Goal: Information Seeking & Learning: Learn about a topic

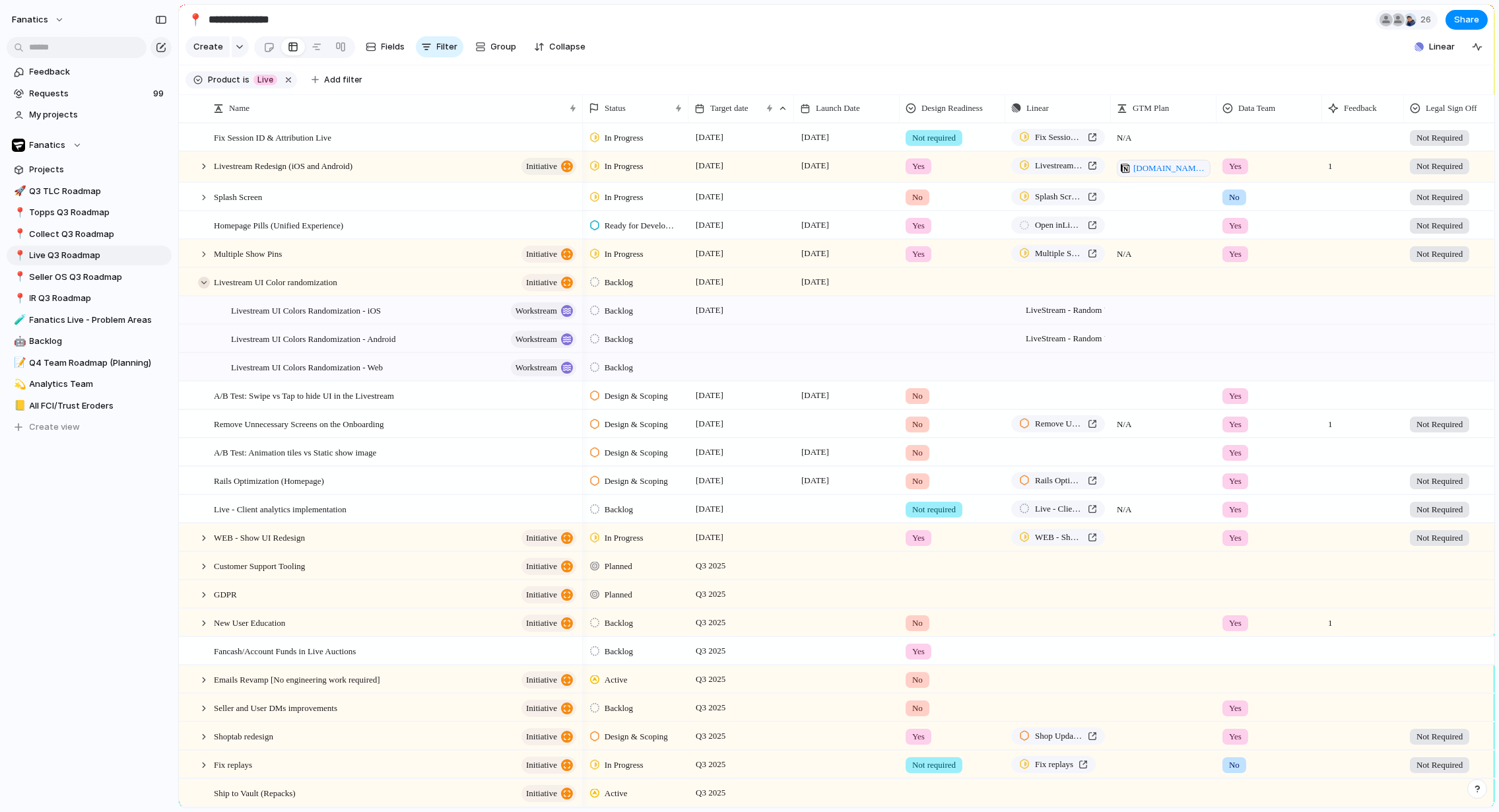
click at [206, 284] on div at bounding box center [204, 282] width 12 height 12
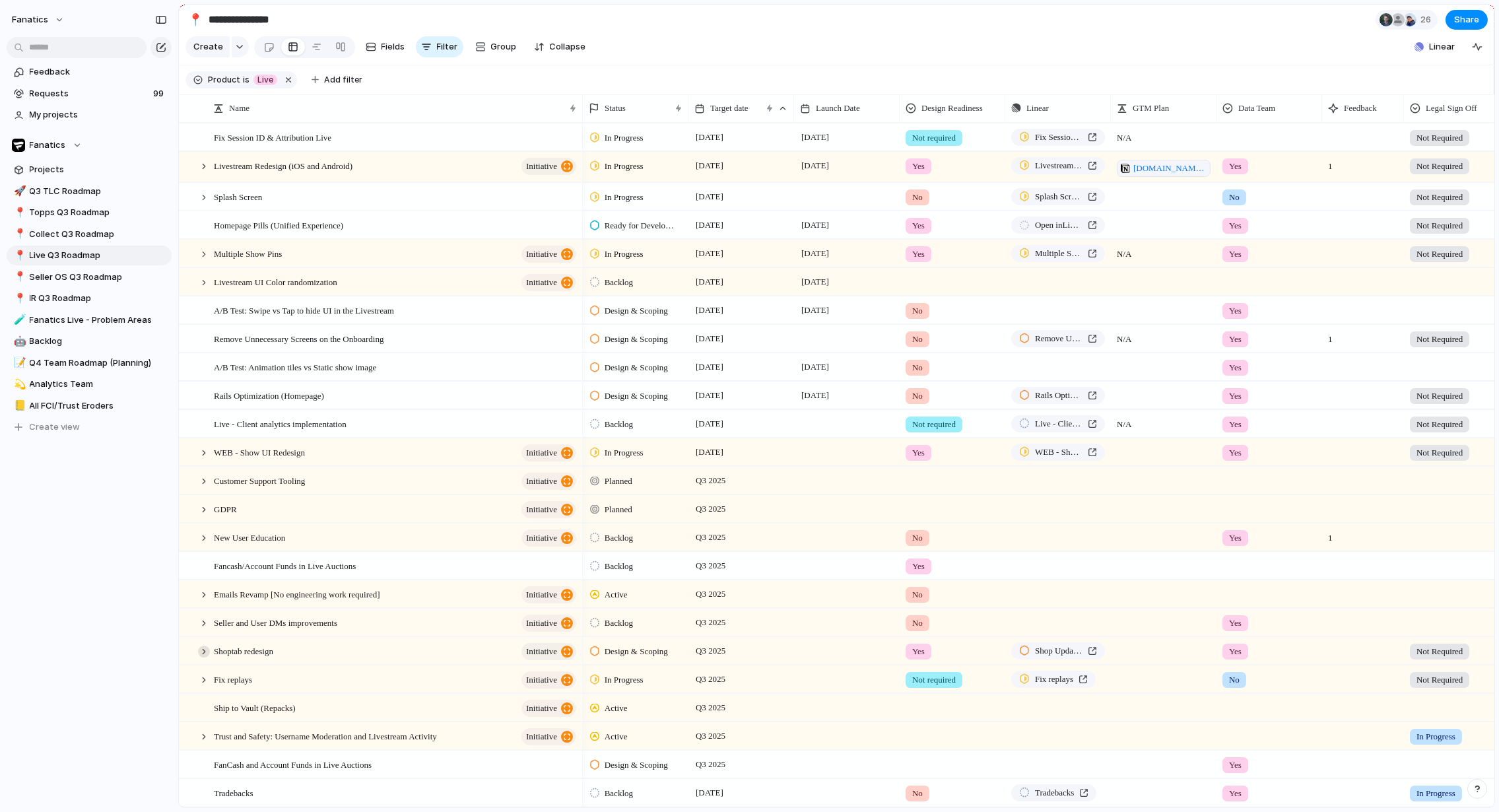
click at [201, 645] on div at bounding box center [204, 651] width 12 height 12
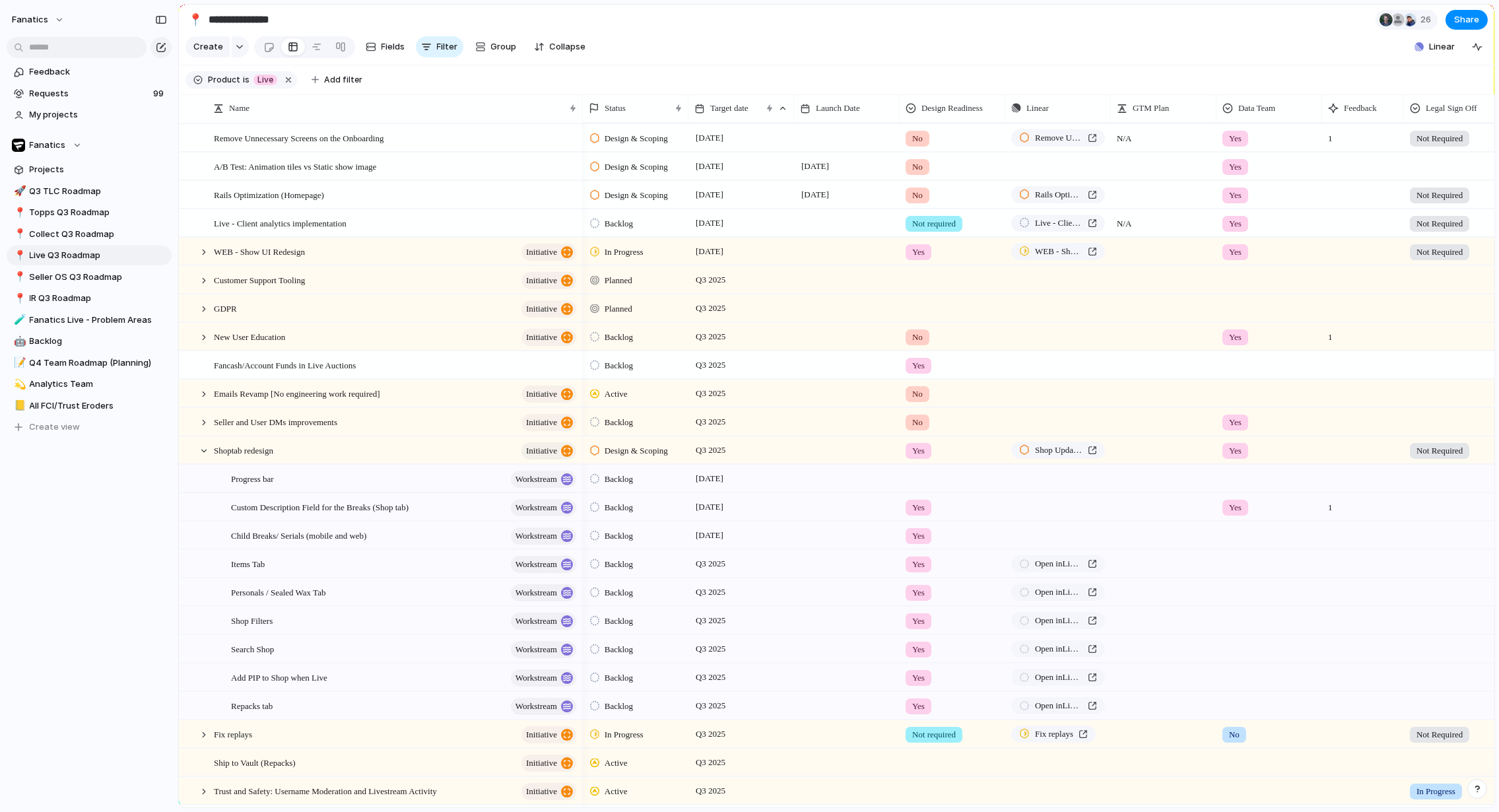
scroll to position [209, 0]
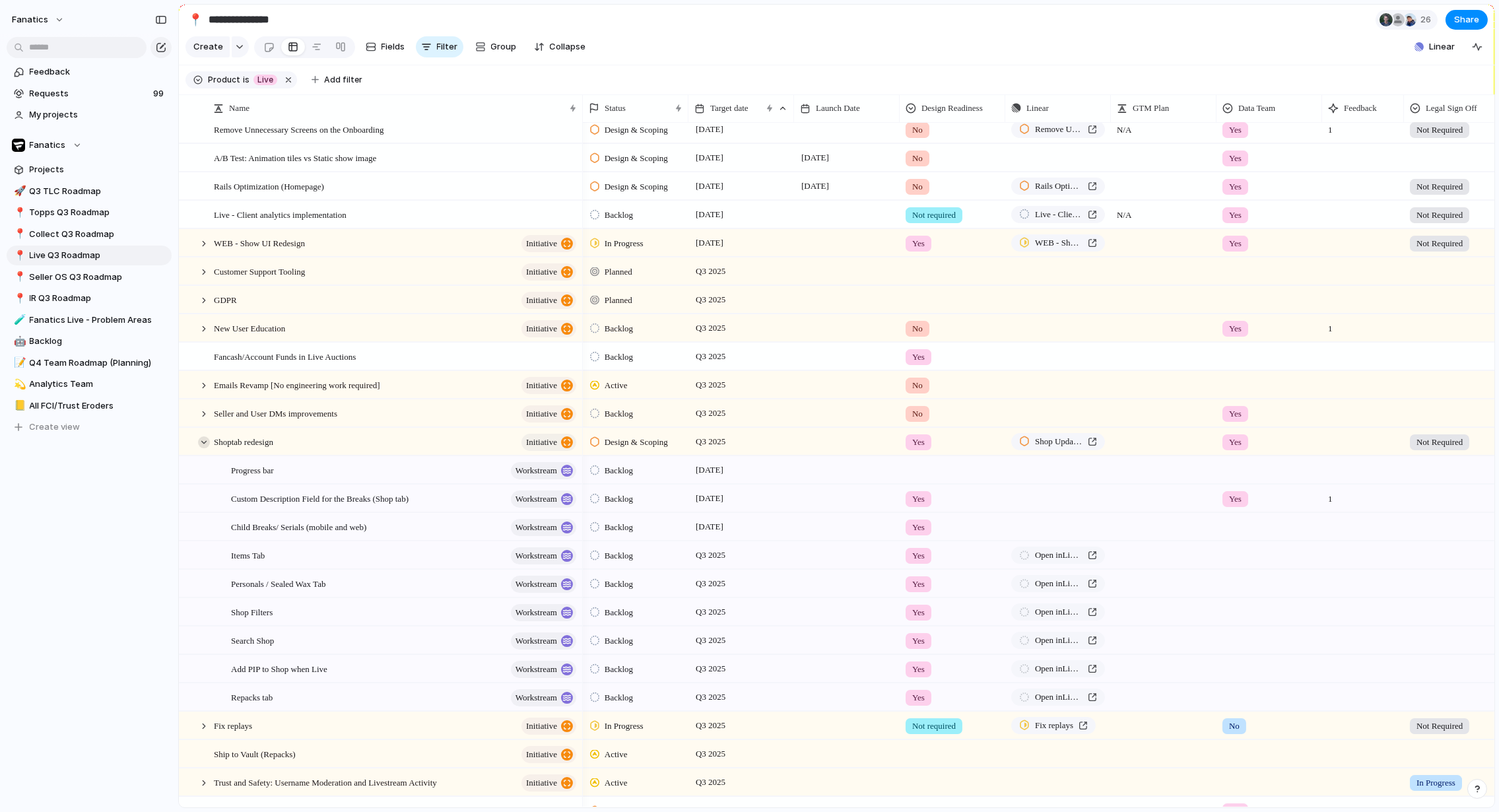
click at [206, 441] on div at bounding box center [204, 442] width 12 height 12
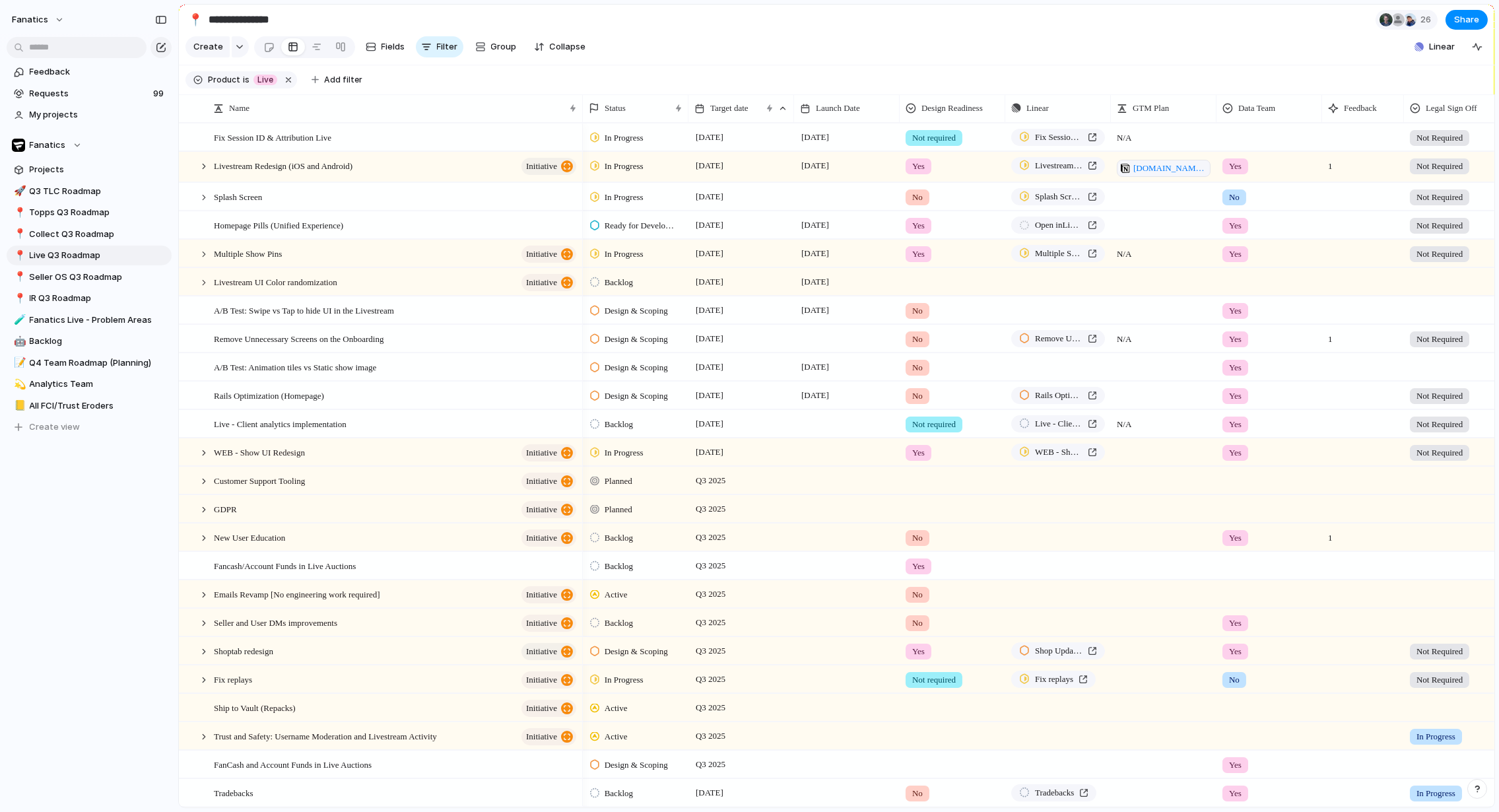
scroll to position [72, 0]
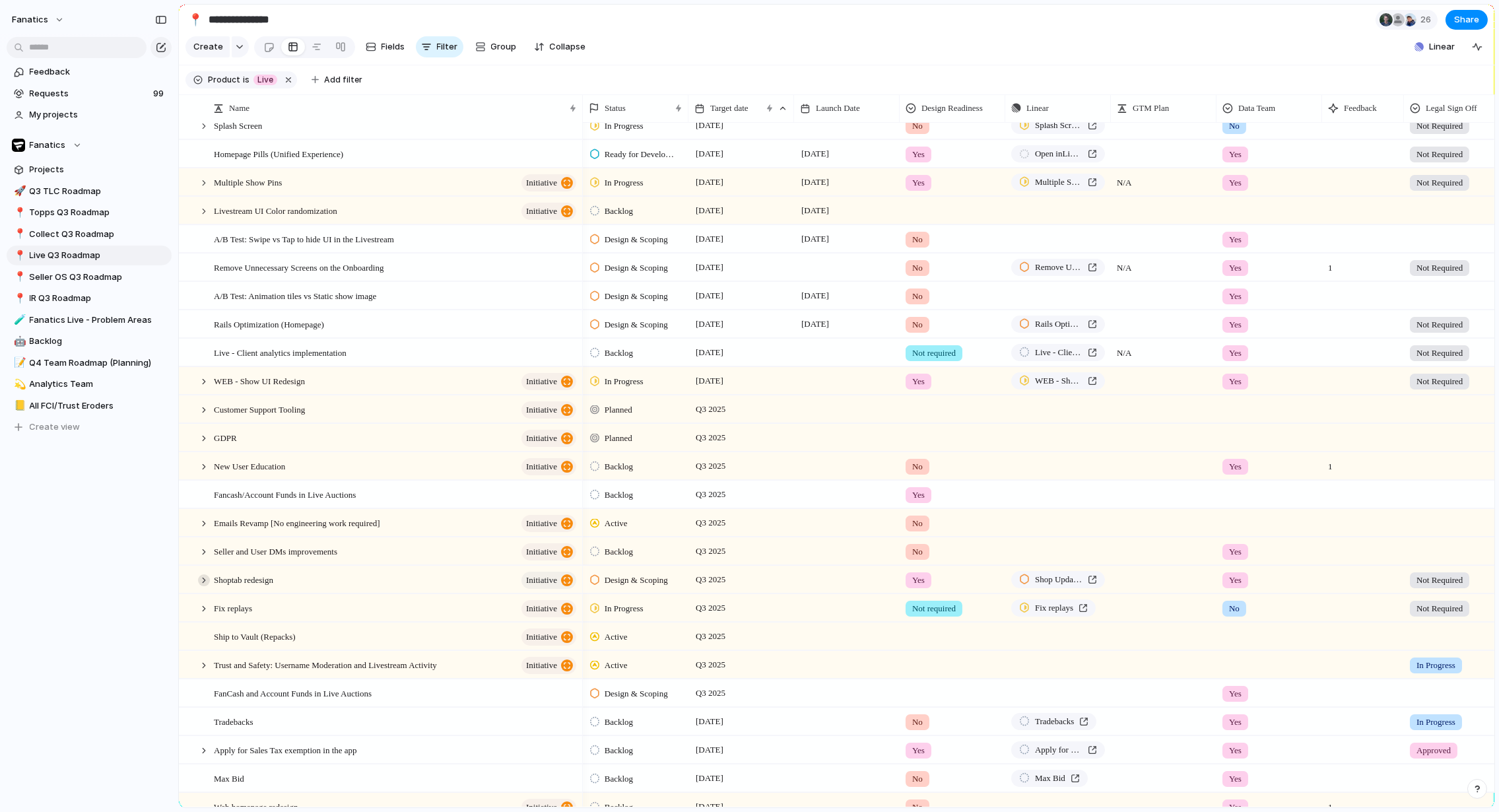
click at [204, 580] on div at bounding box center [204, 580] width 12 height 12
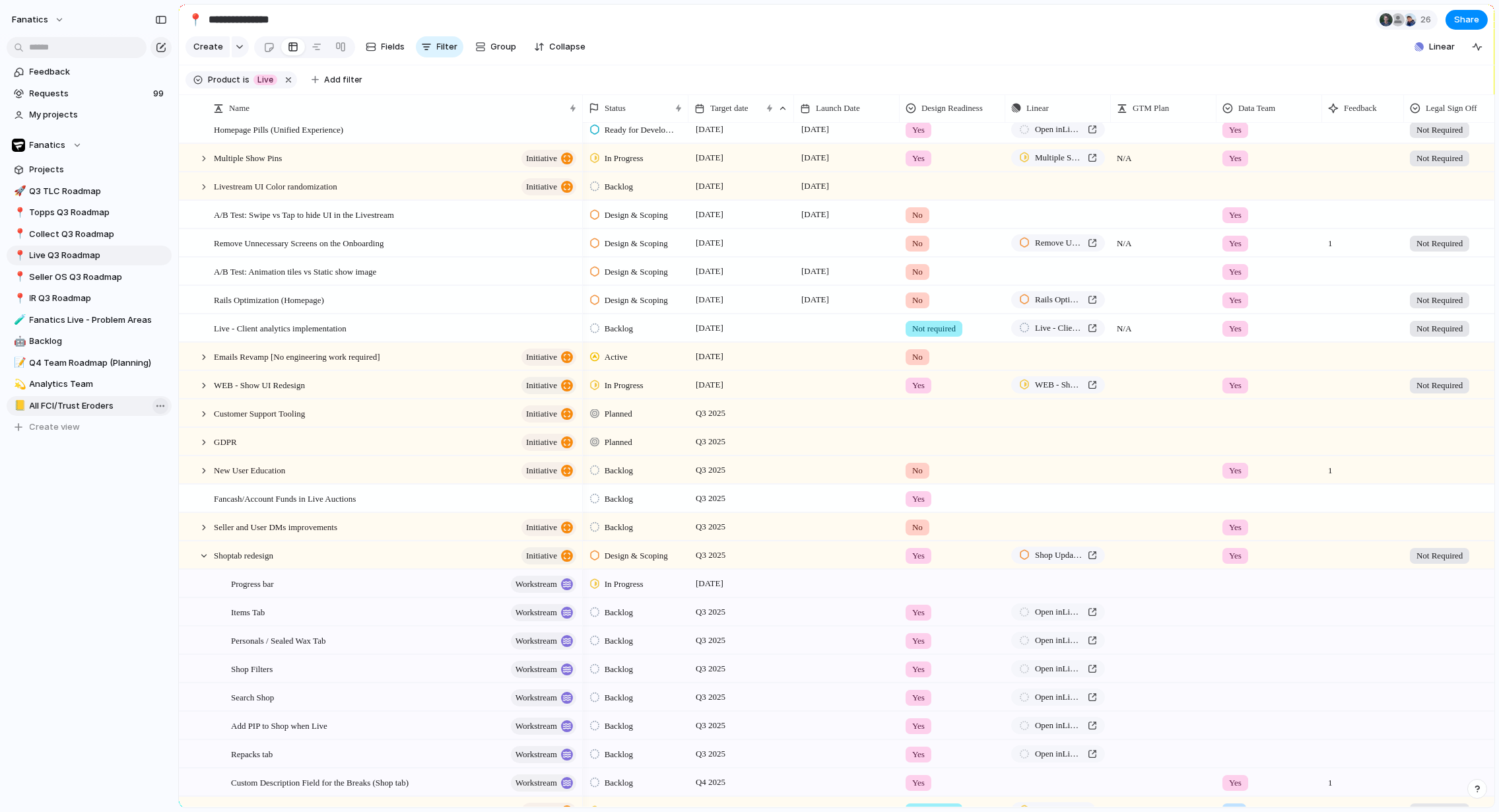
scroll to position [18, 0]
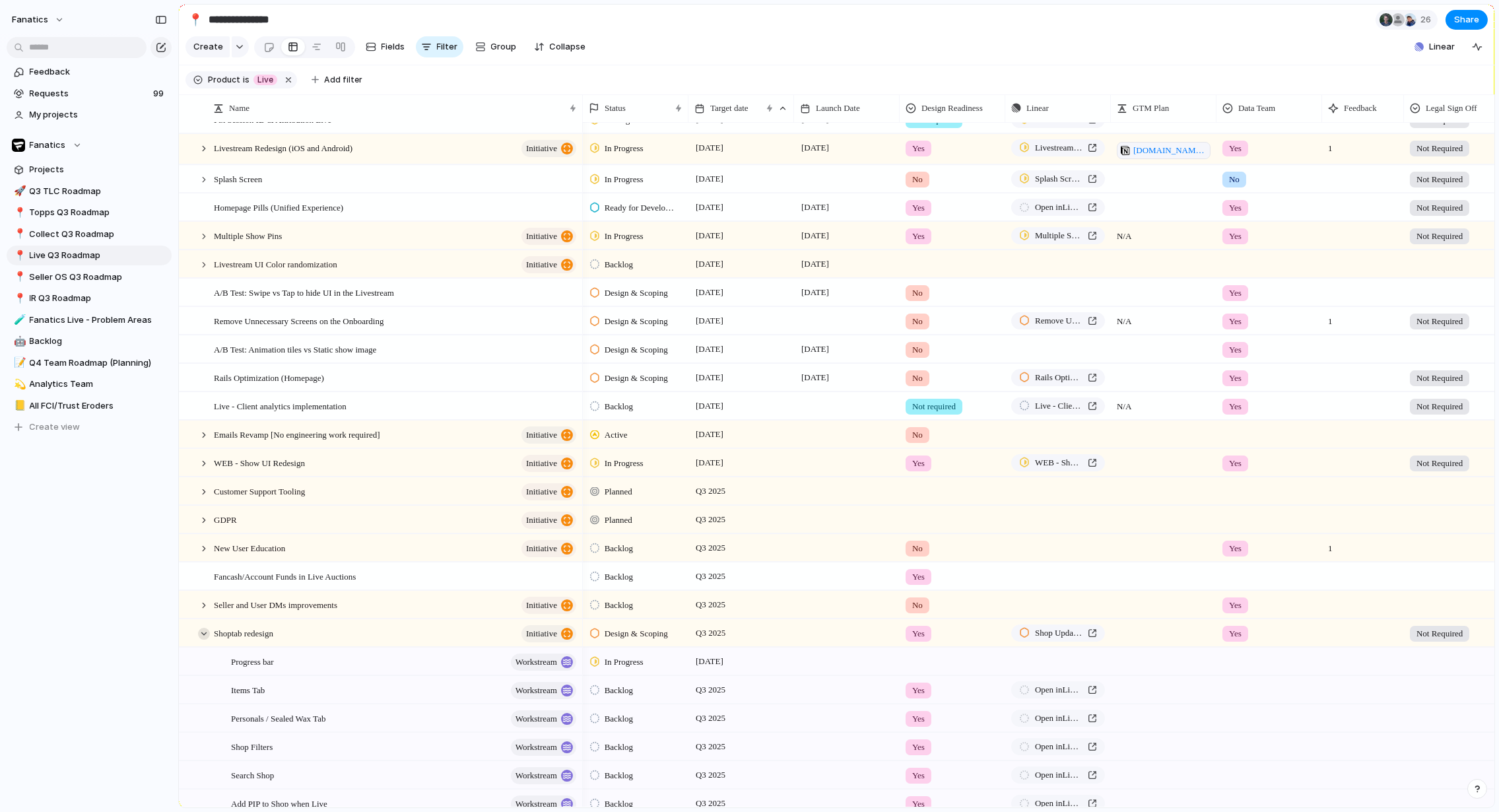
click at [201, 631] on div at bounding box center [204, 633] width 12 height 12
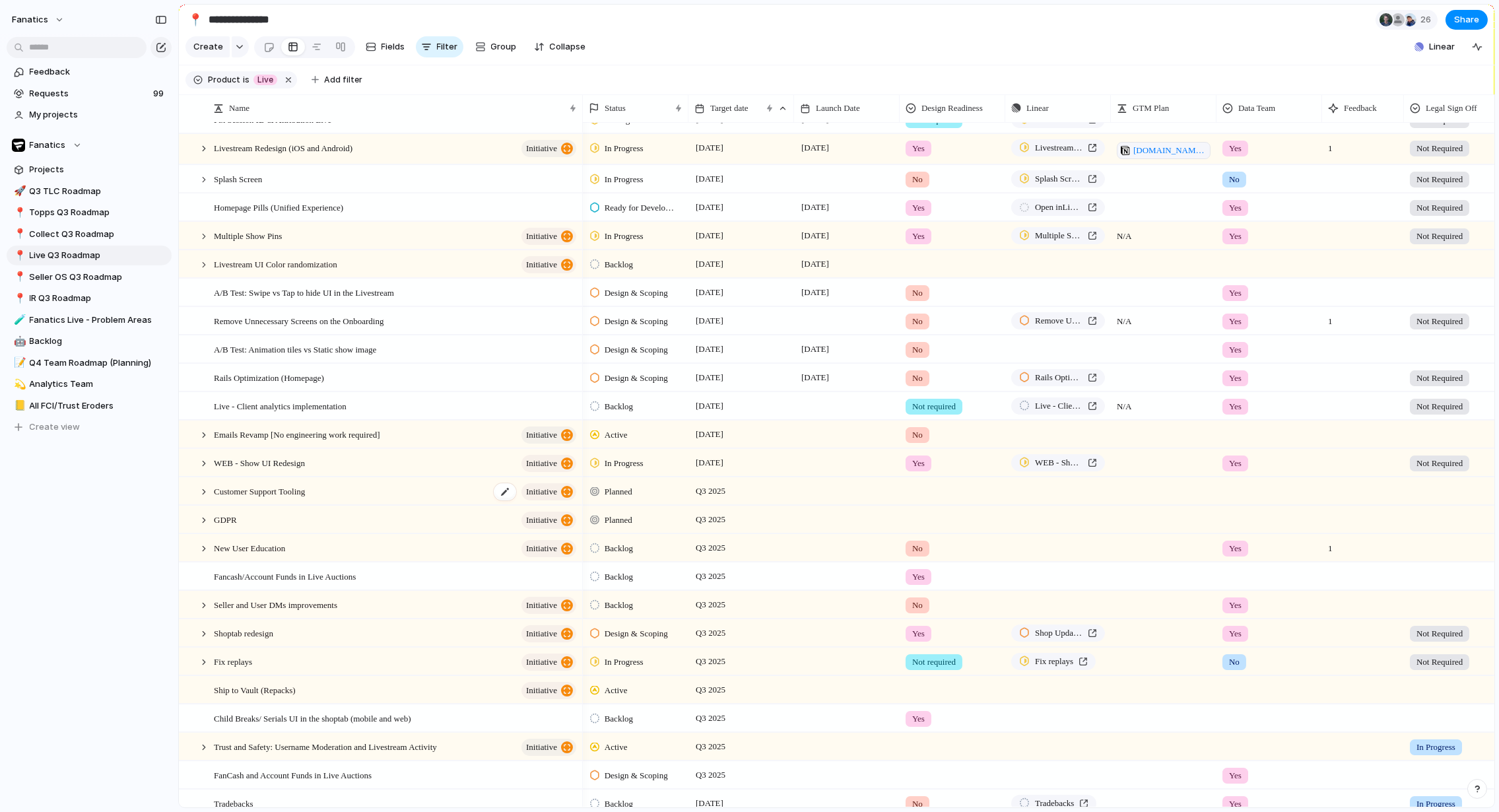
scroll to position [0, 0]
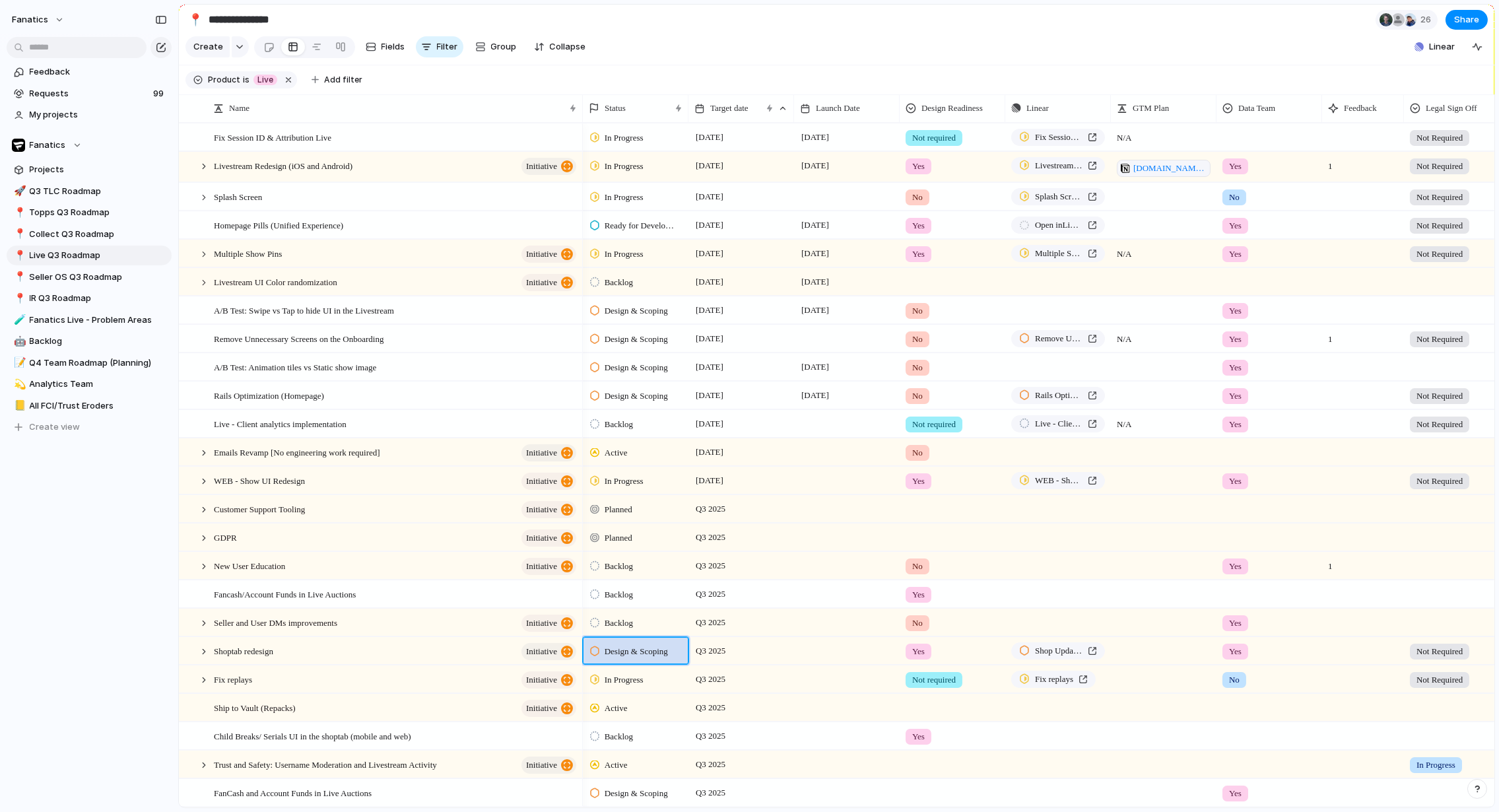
click at [54, 579] on div "fanatics Feedback Requests 99 My projects Fanatics Projects 🚀 Q3 TLC Roadmap 📍 …" at bounding box center [89, 406] width 179 height 812
click at [48, 564] on div "fanatics Feedback Requests 99 My projects Fanatics Projects 🚀 Q3 TLC Roadmap 📍 …" at bounding box center [89, 406] width 179 height 812
click at [65, 273] on span "Seller OS Q3 Roadmap" at bounding box center [99, 277] width 138 height 13
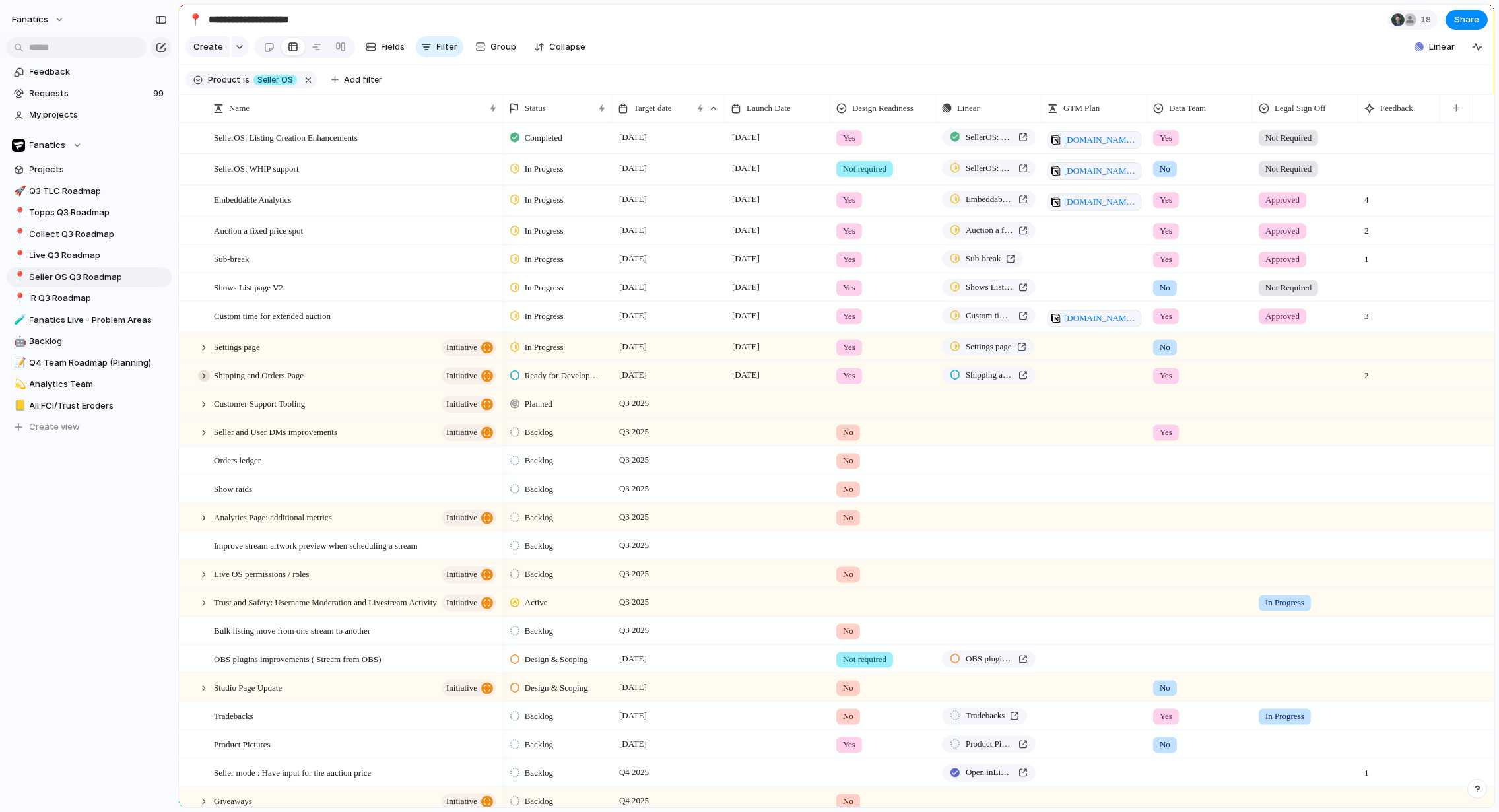
click at [199, 376] on div at bounding box center [204, 375] width 12 height 12
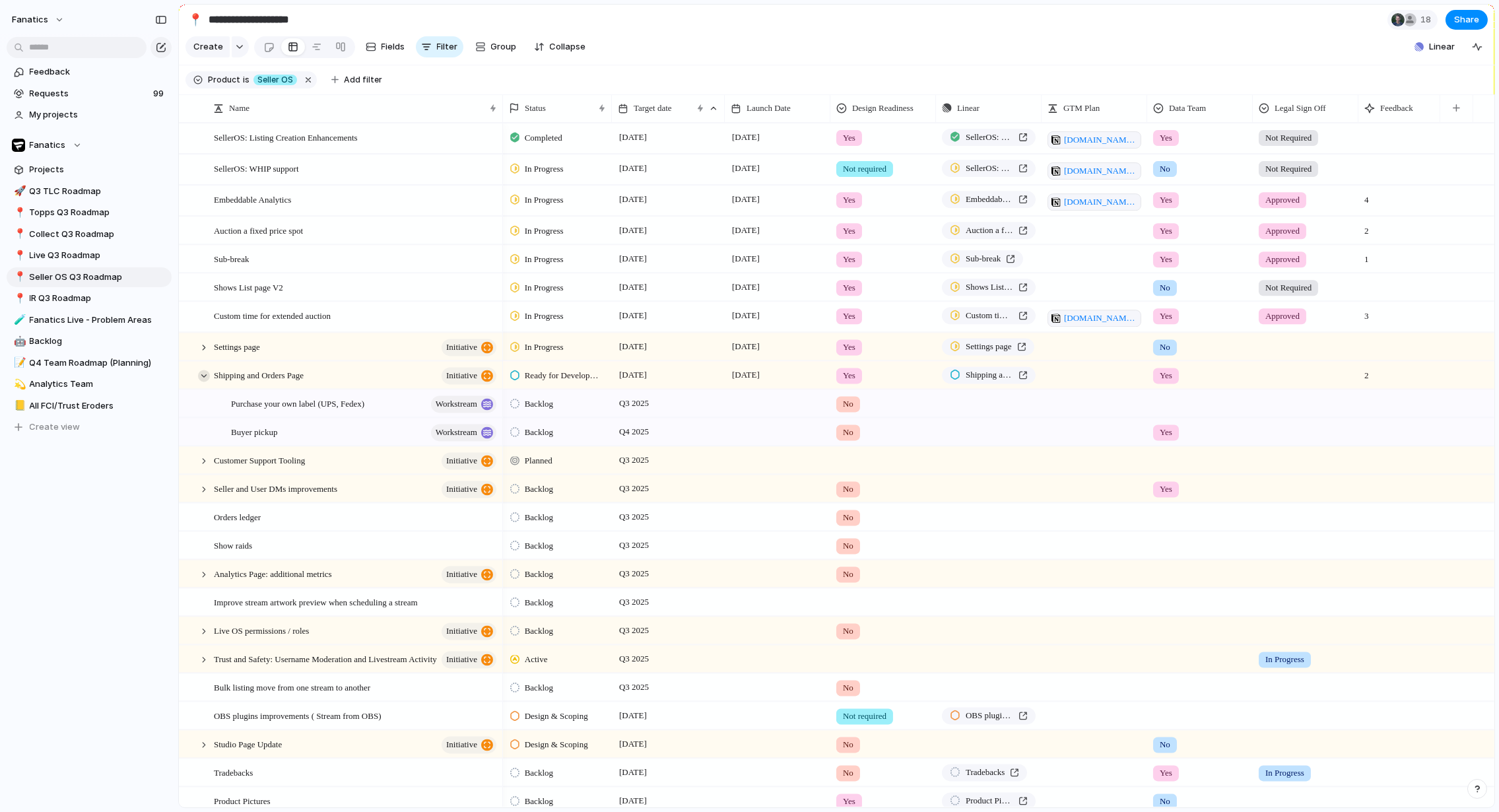
click at [199, 376] on div at bounding box center [204, 375] width 12 height 12
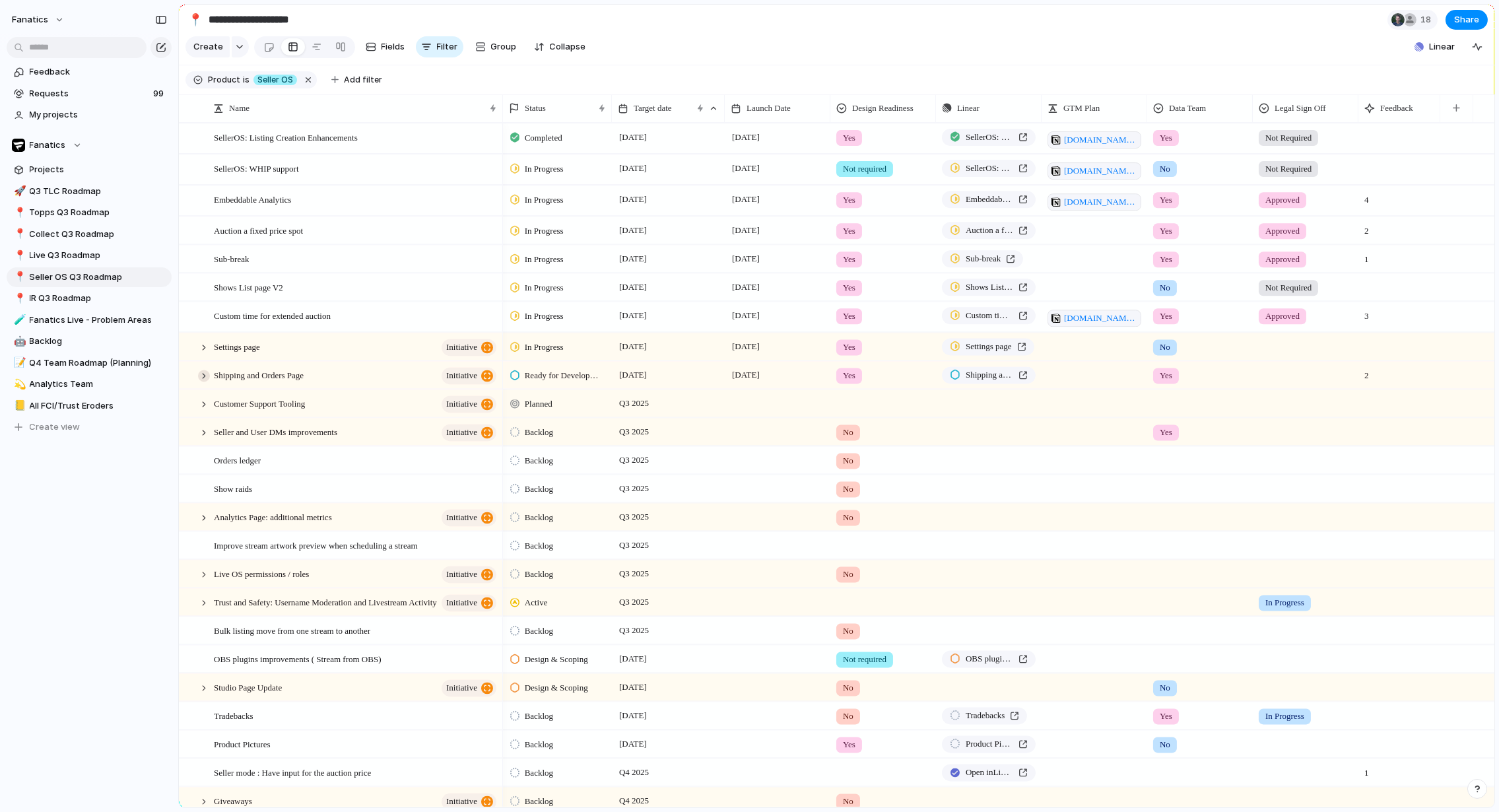
click at [199, 376] on div at bounding box center [204, 375] width 12 height 12
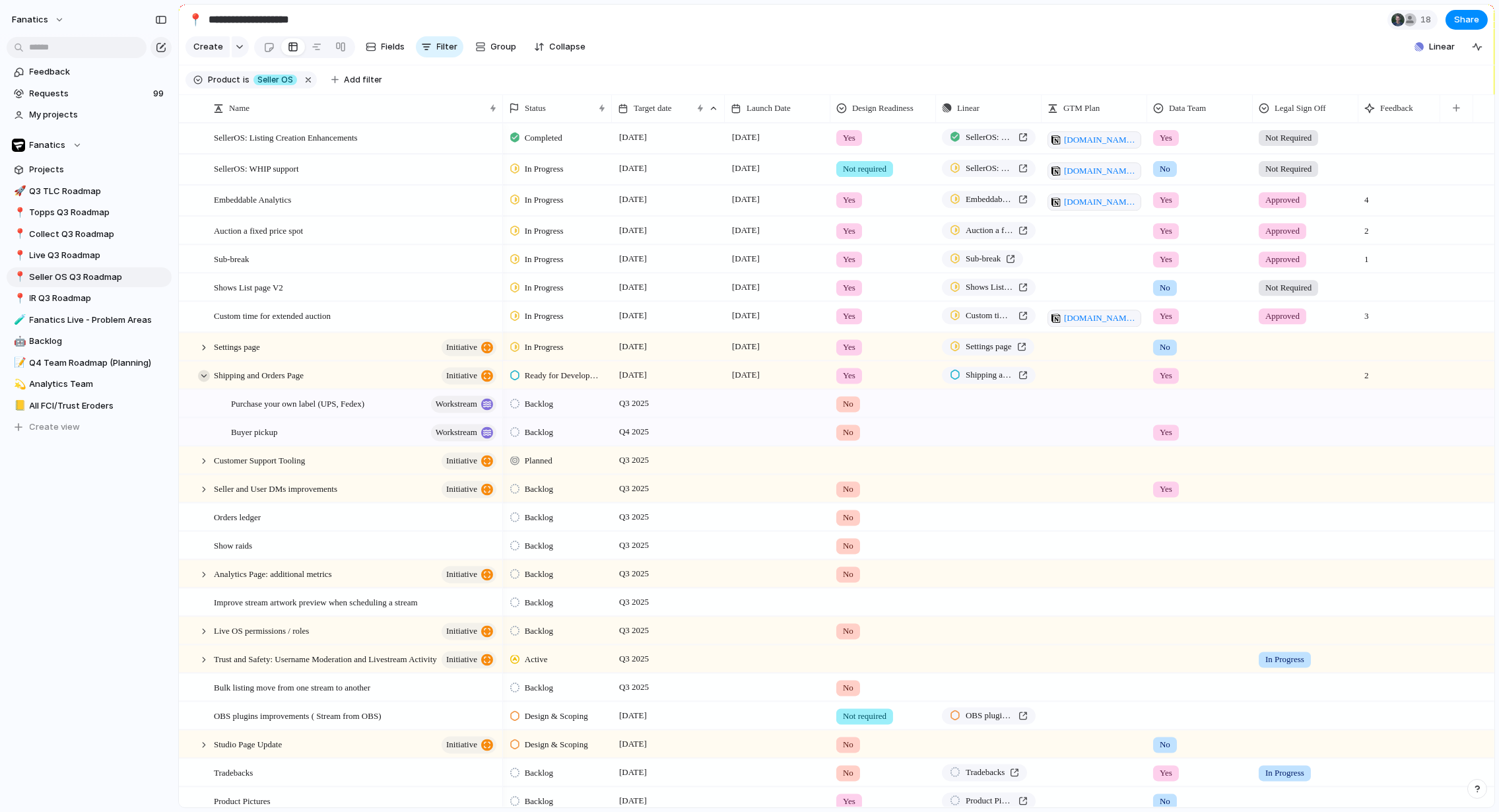
click at [199, 376] on div at bounding box center [204, 375] width 12 height 12
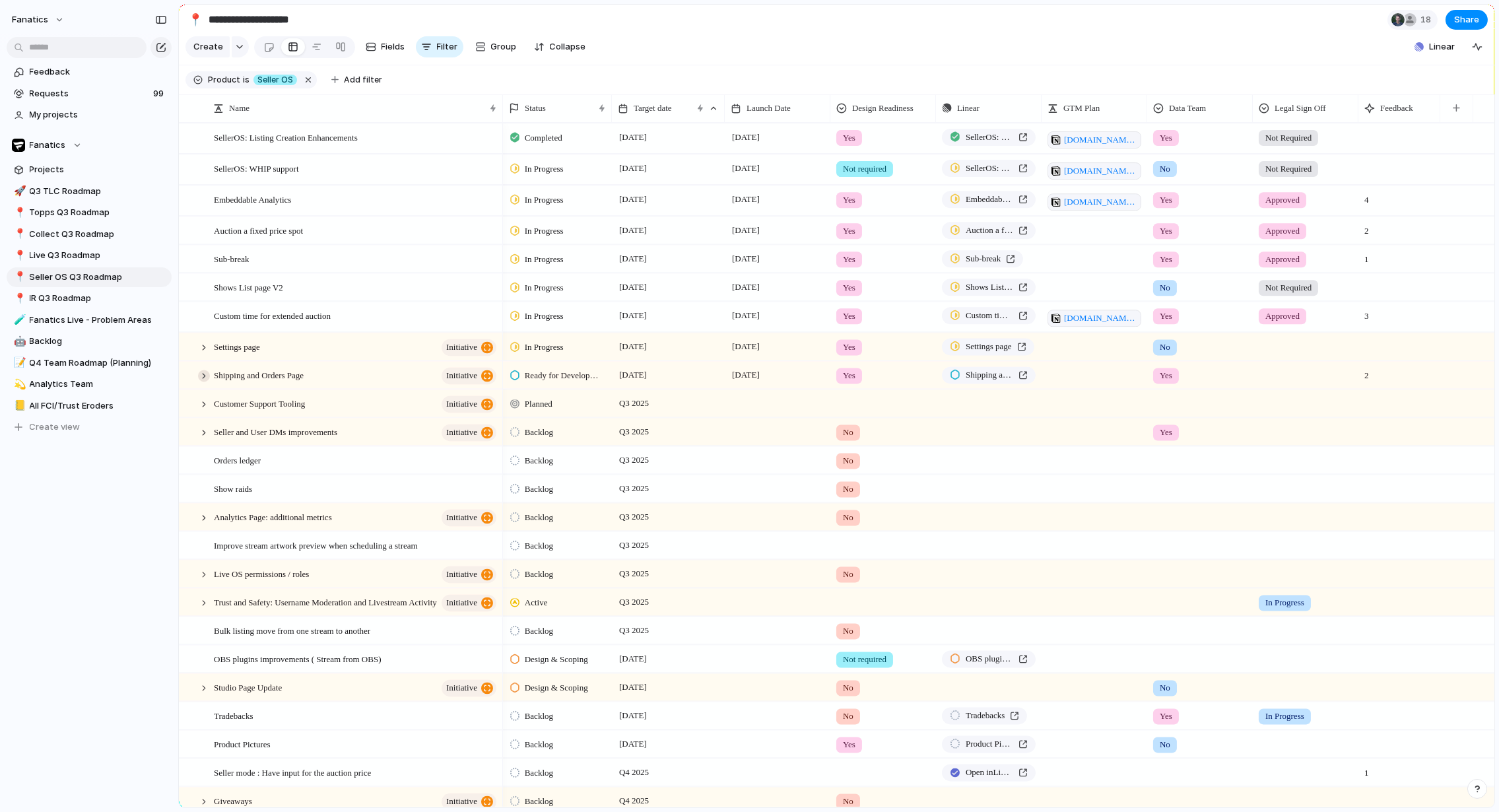
click at [199, 376] on div at bounding box center [204, 375] width 12 height 12
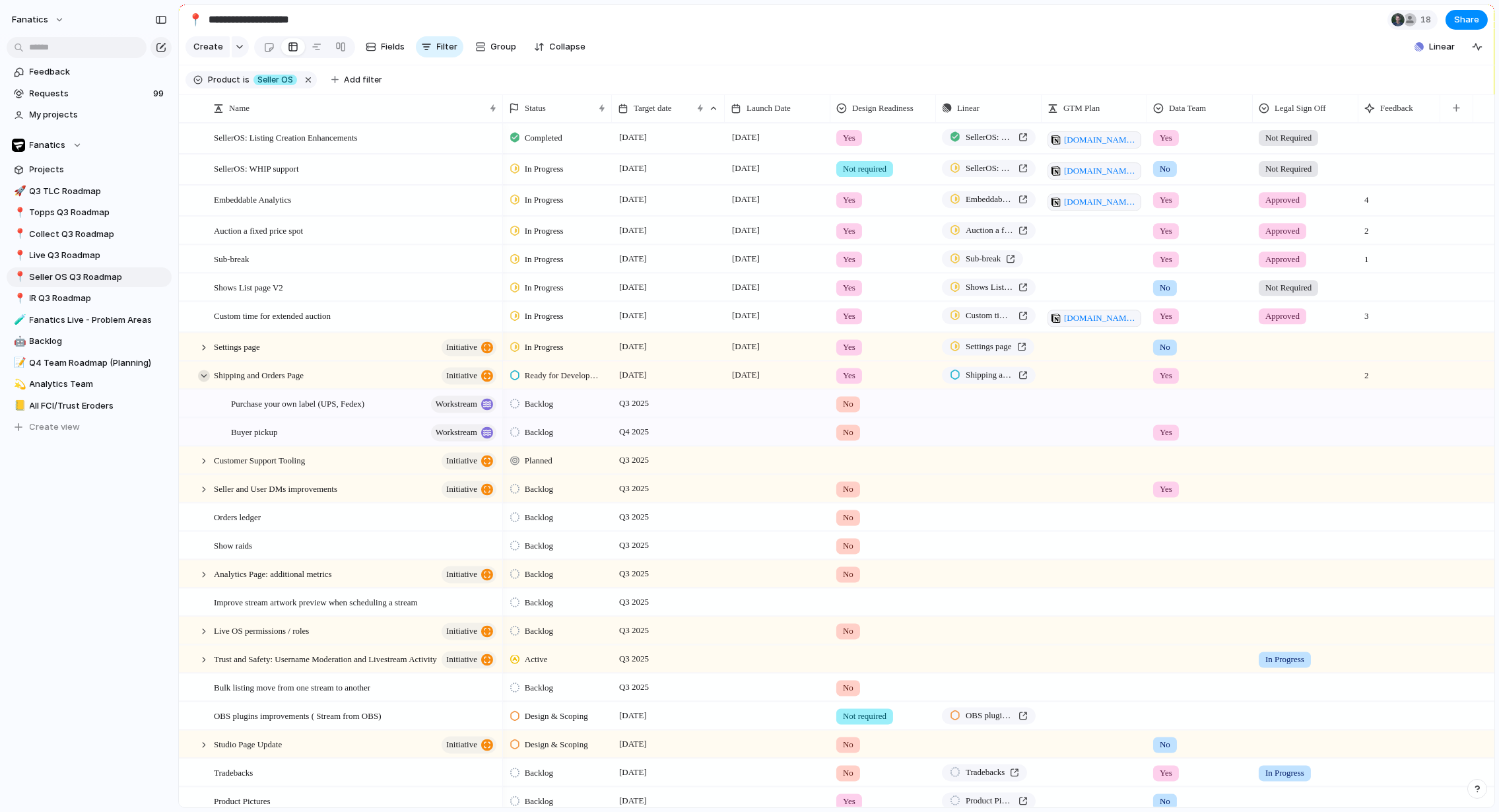
click at [199, 376] on div at bounding box center [204, 375] width 12 height 12
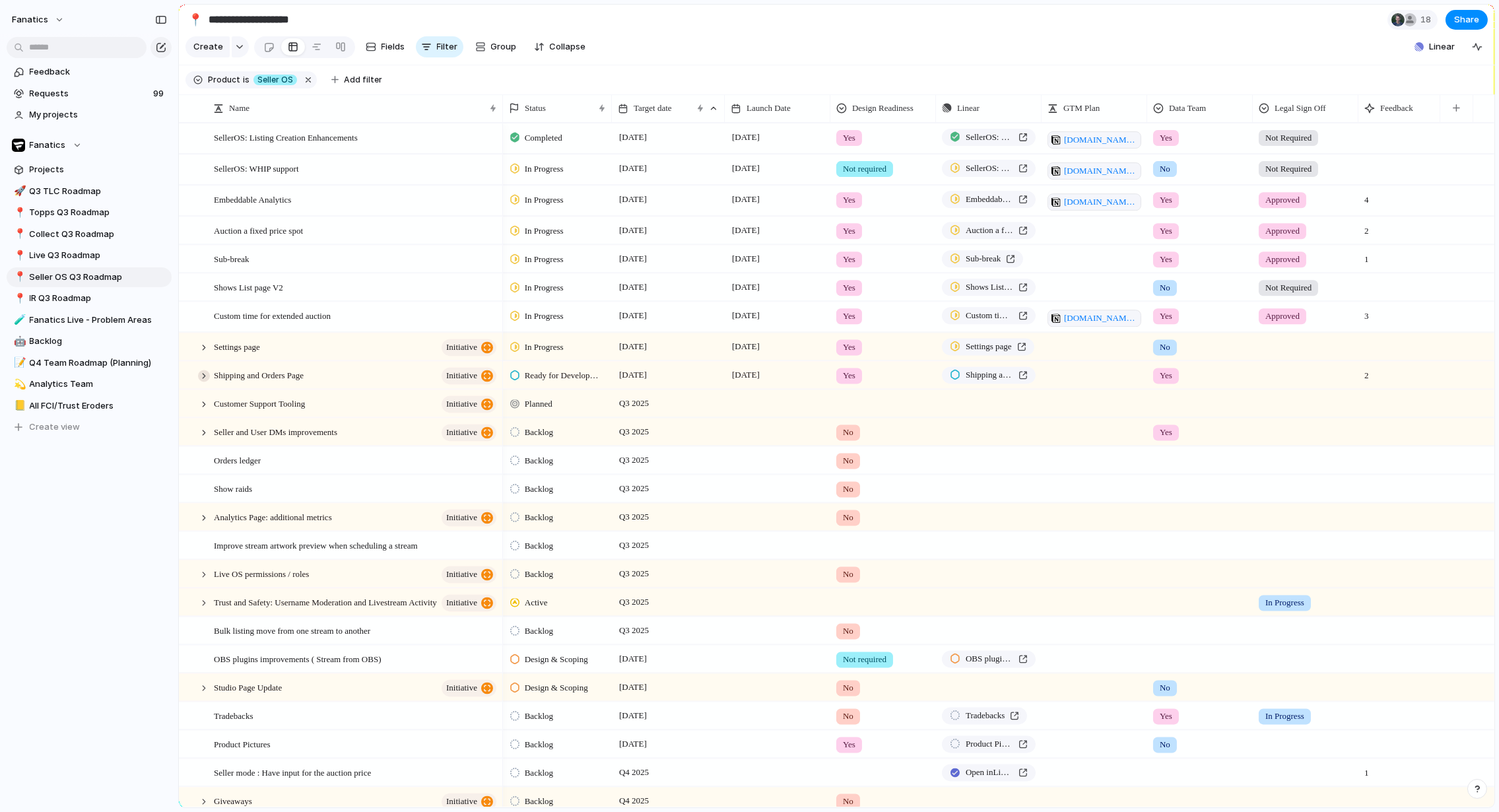
click at [206, 373] on div at bounding box center [204, 375] width 12 height 12
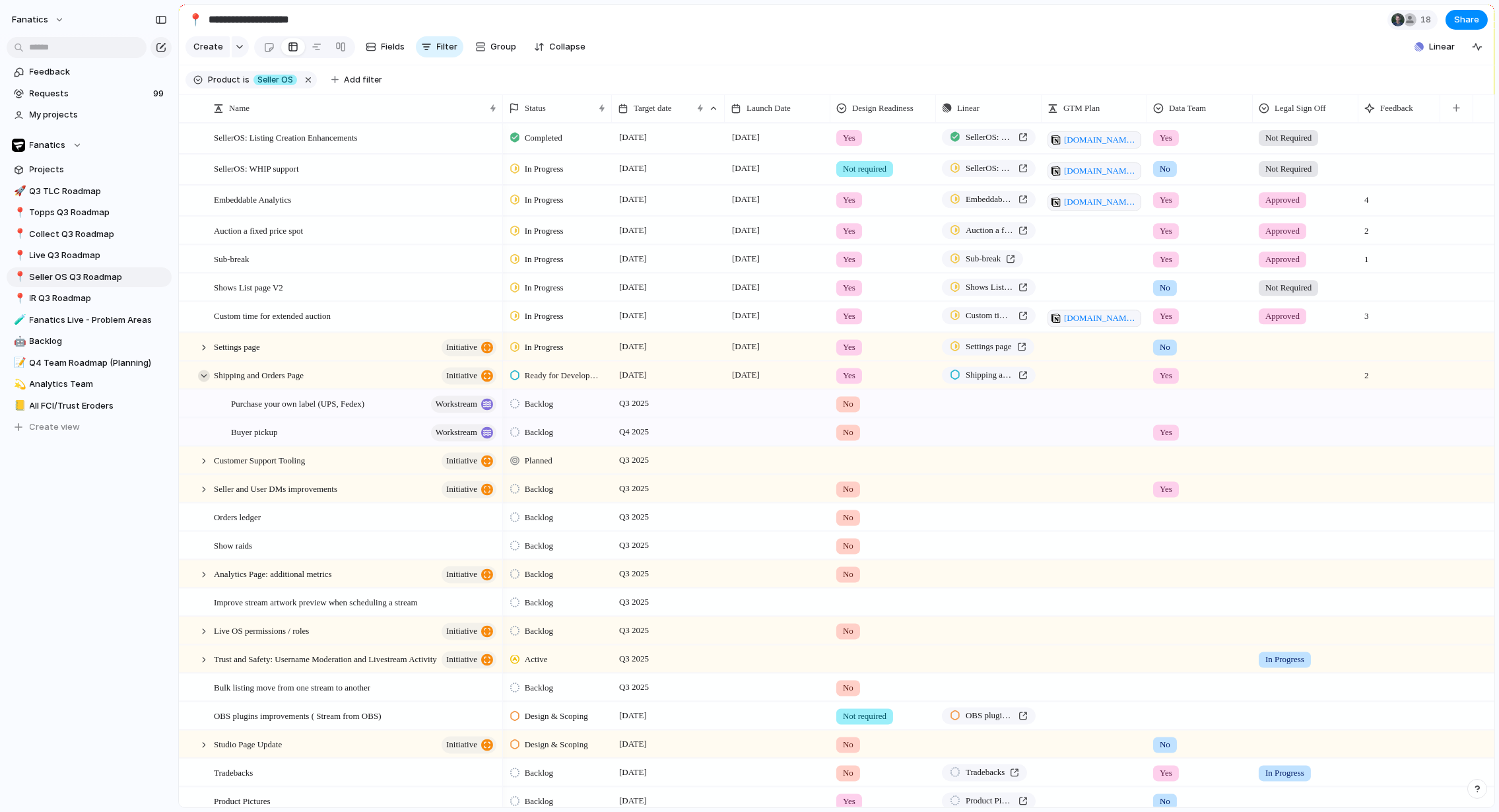
click at [206, 373] on div at bounding box center [204, 375] width 12 height 12
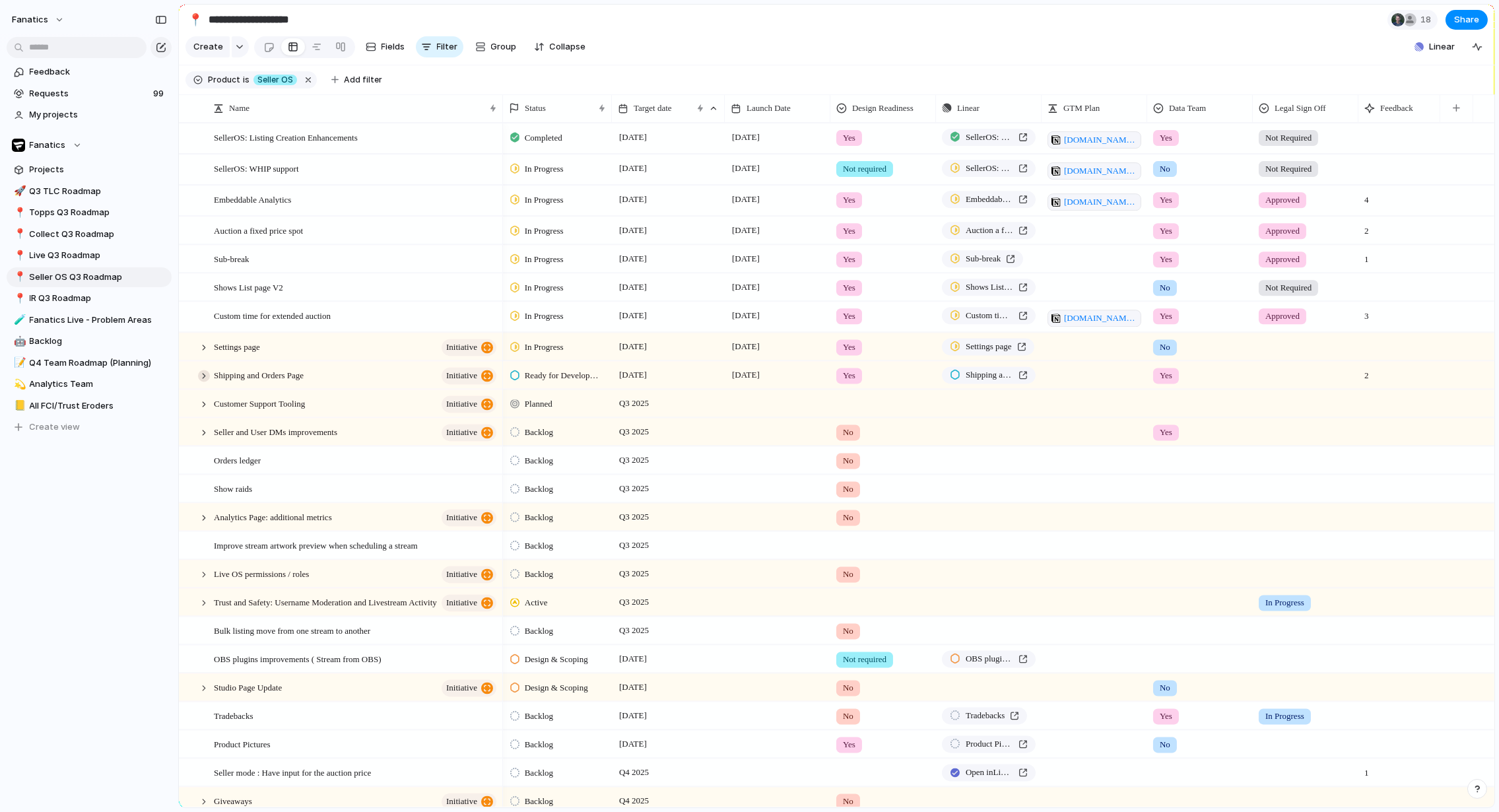
click at [206, 373] on div at bounding box center [204, 375] width 12 height 12
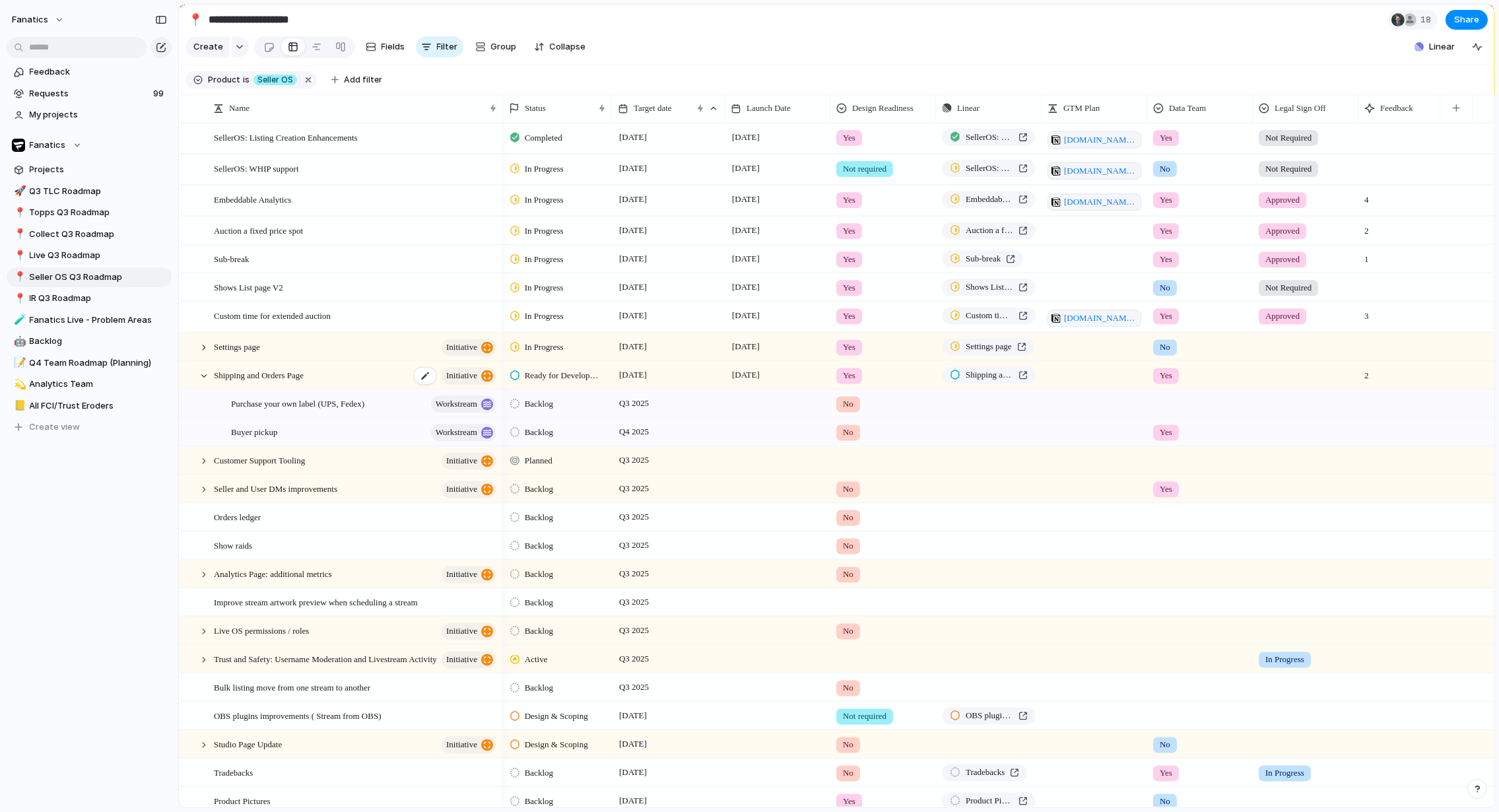
click at [304, 371] on span "Shipping and Orders Page" at bounding box center [258, 374] width 90 height 15
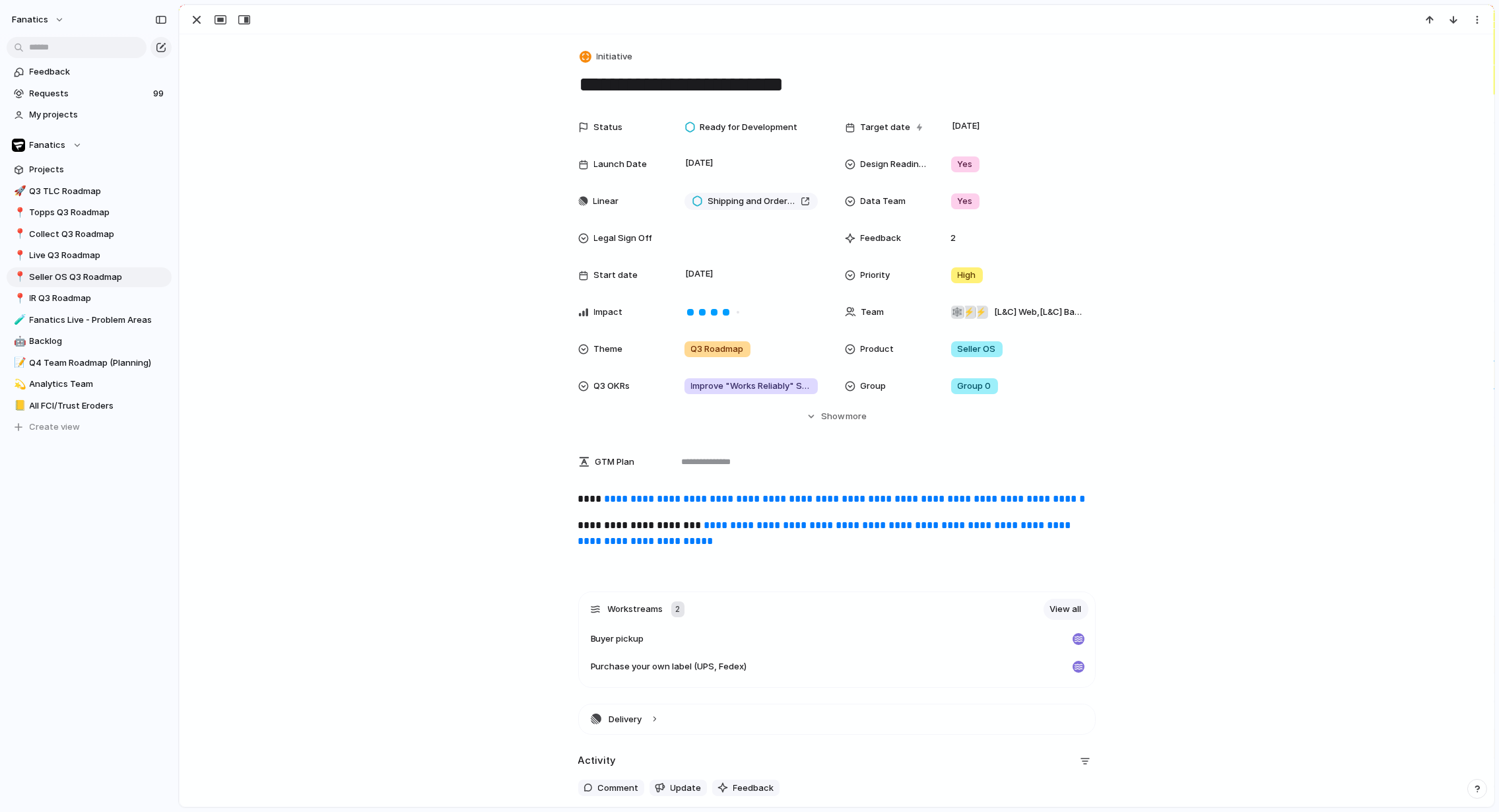
click at [310, 371] on div "Status Ready for Development Target date [DATE] Launch Date [DATE] Design Readi…" at bounding box center [836, 268] width 1283 height 309
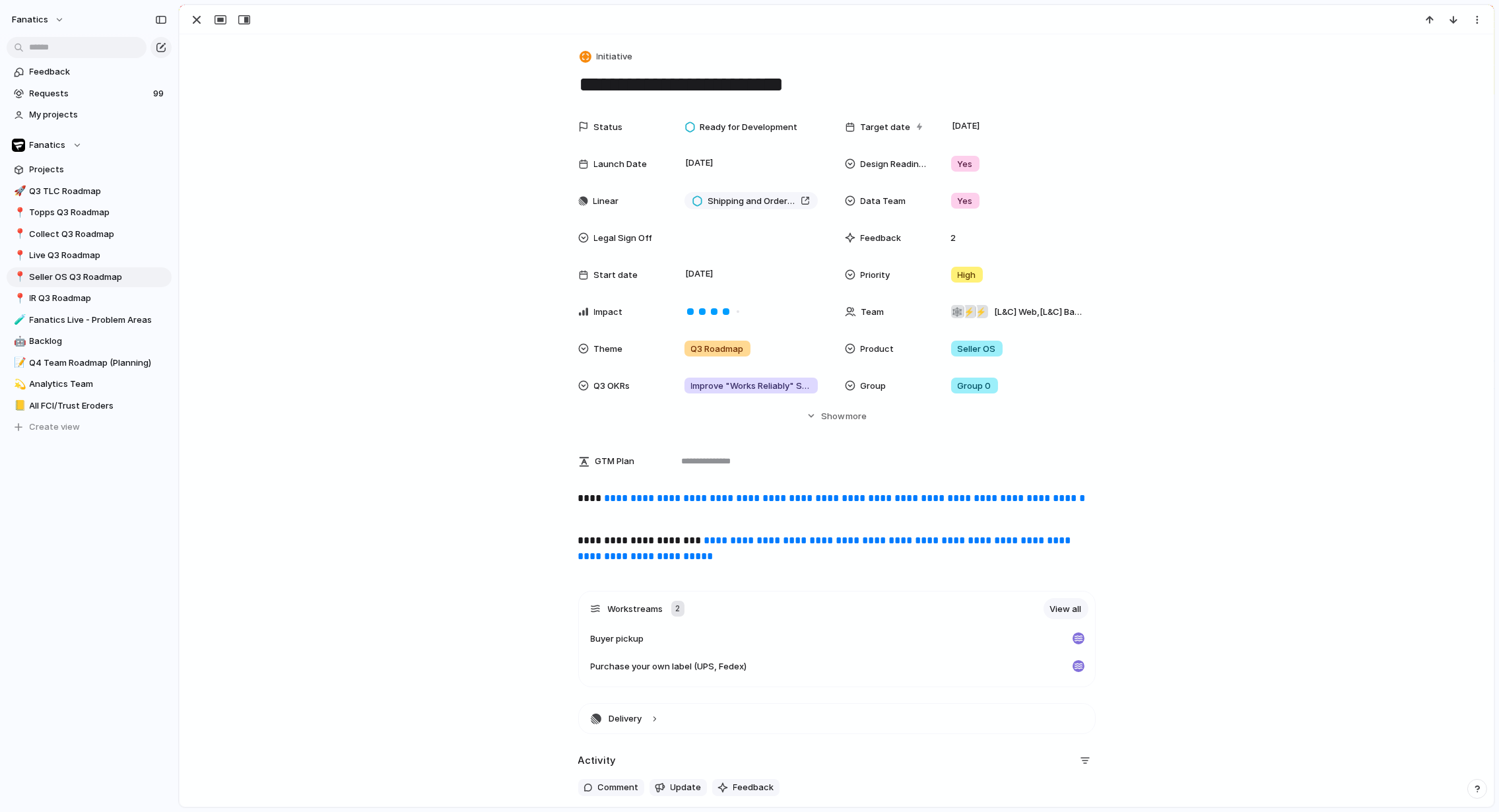
click at [732, 502] on link "**********" at bounding box center [845, 498] width 481 height 10
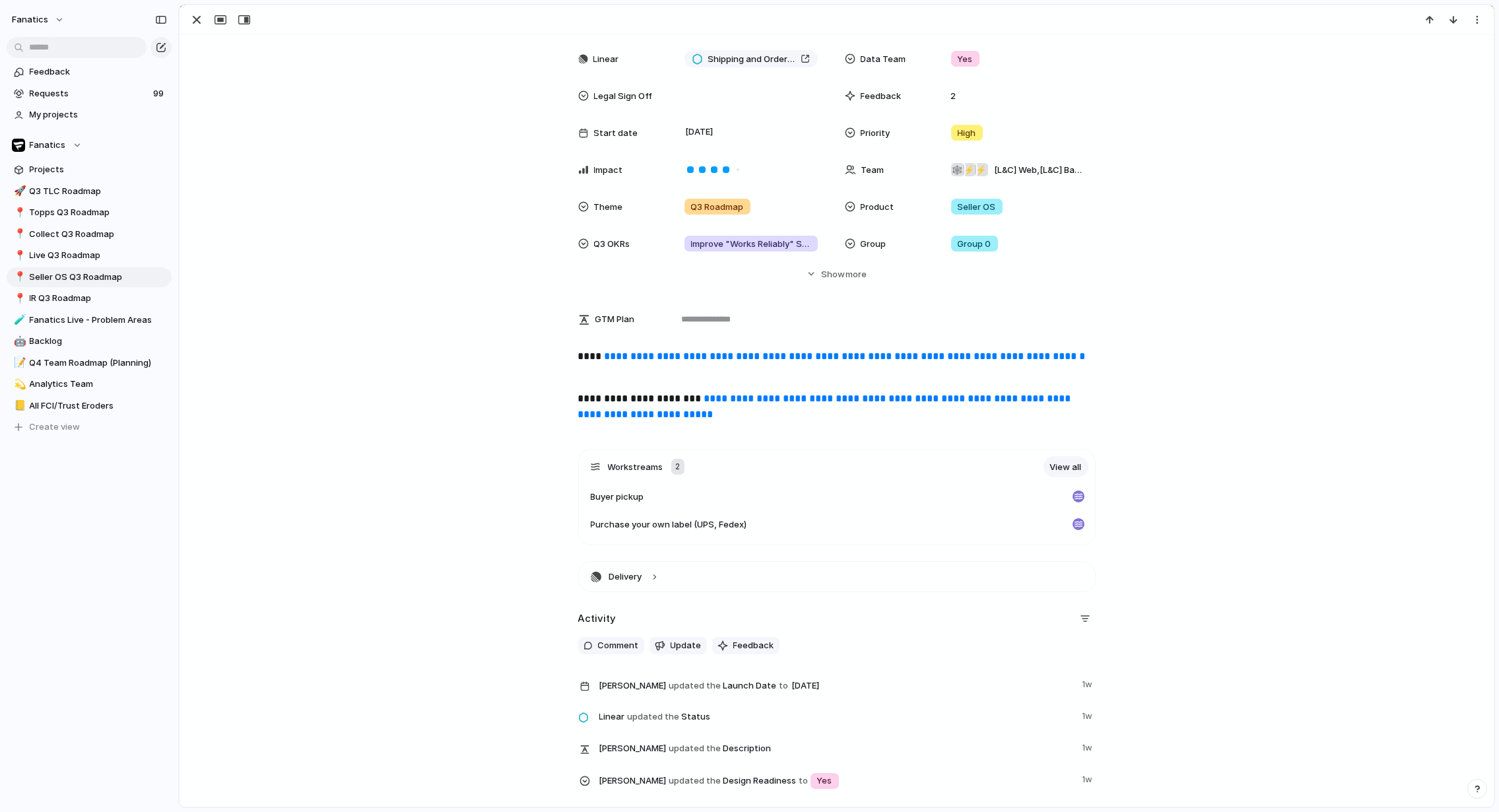
scroll to position [182, 0]
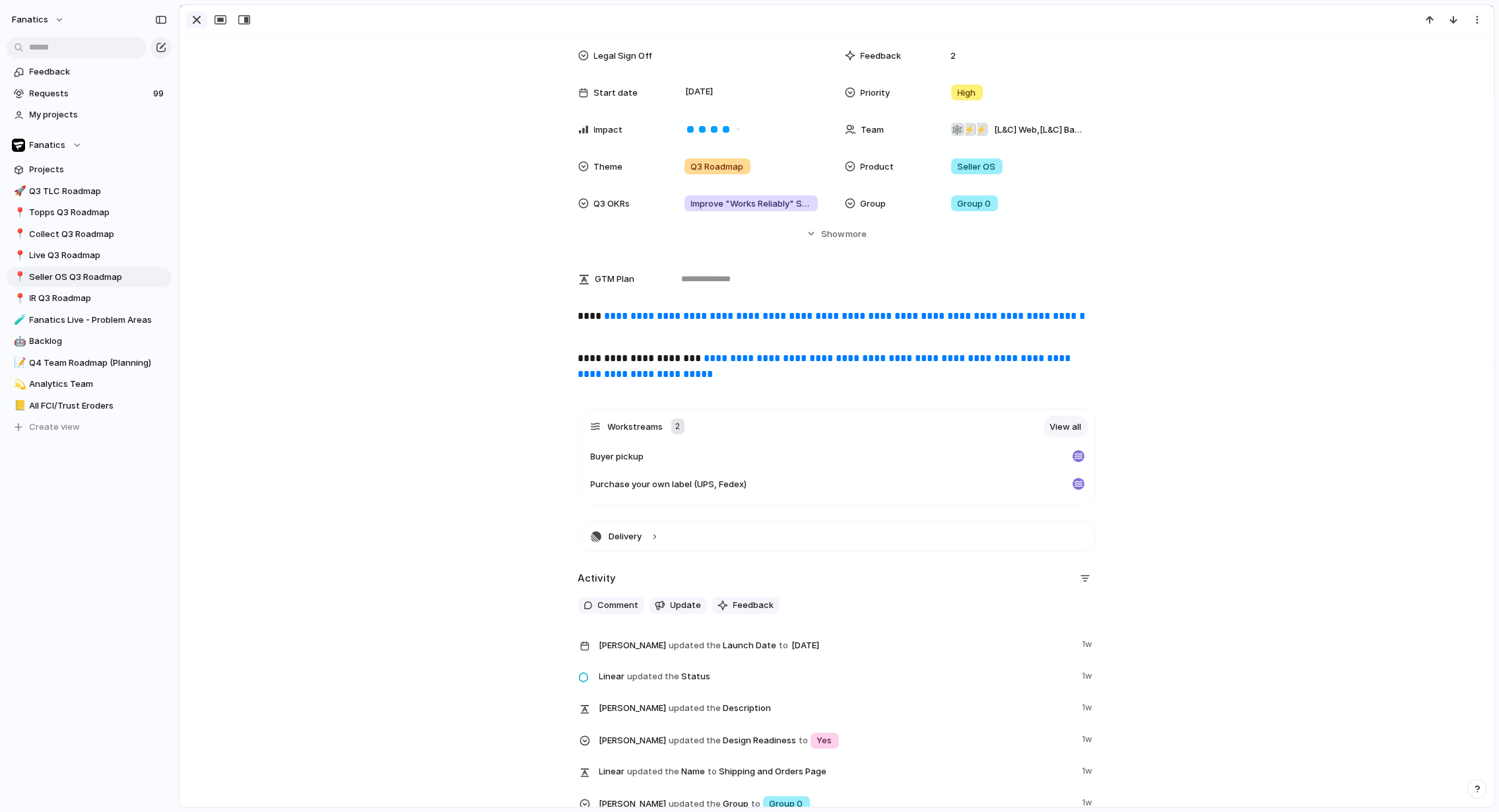
click at [200, 20] on div "button" at bounding box center [197, 19] width 16 height 16
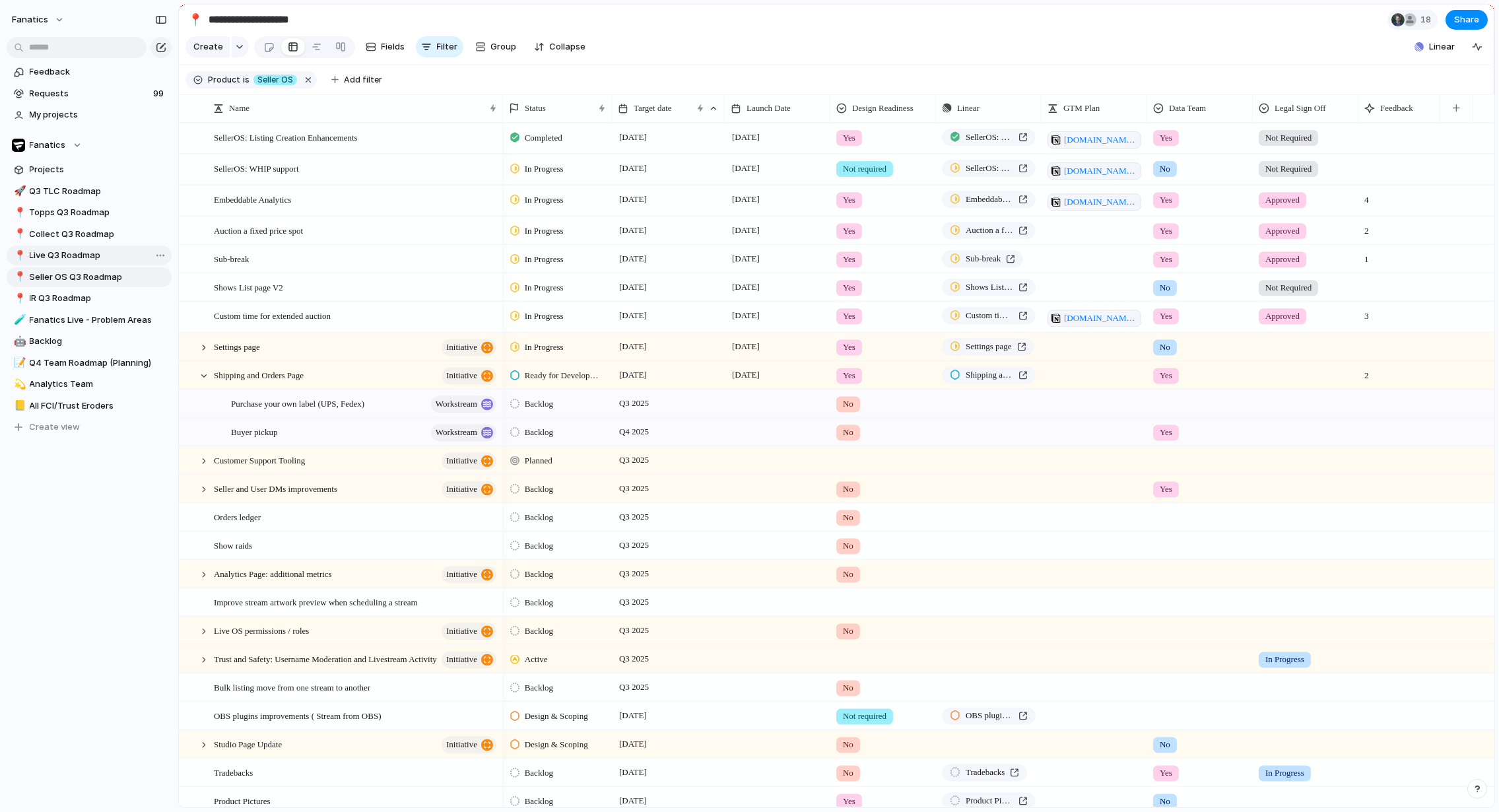
click at [92, 263] on link "📍 Live Q3 Roadmap" at bounding box center [90, 256] width 165 height 20
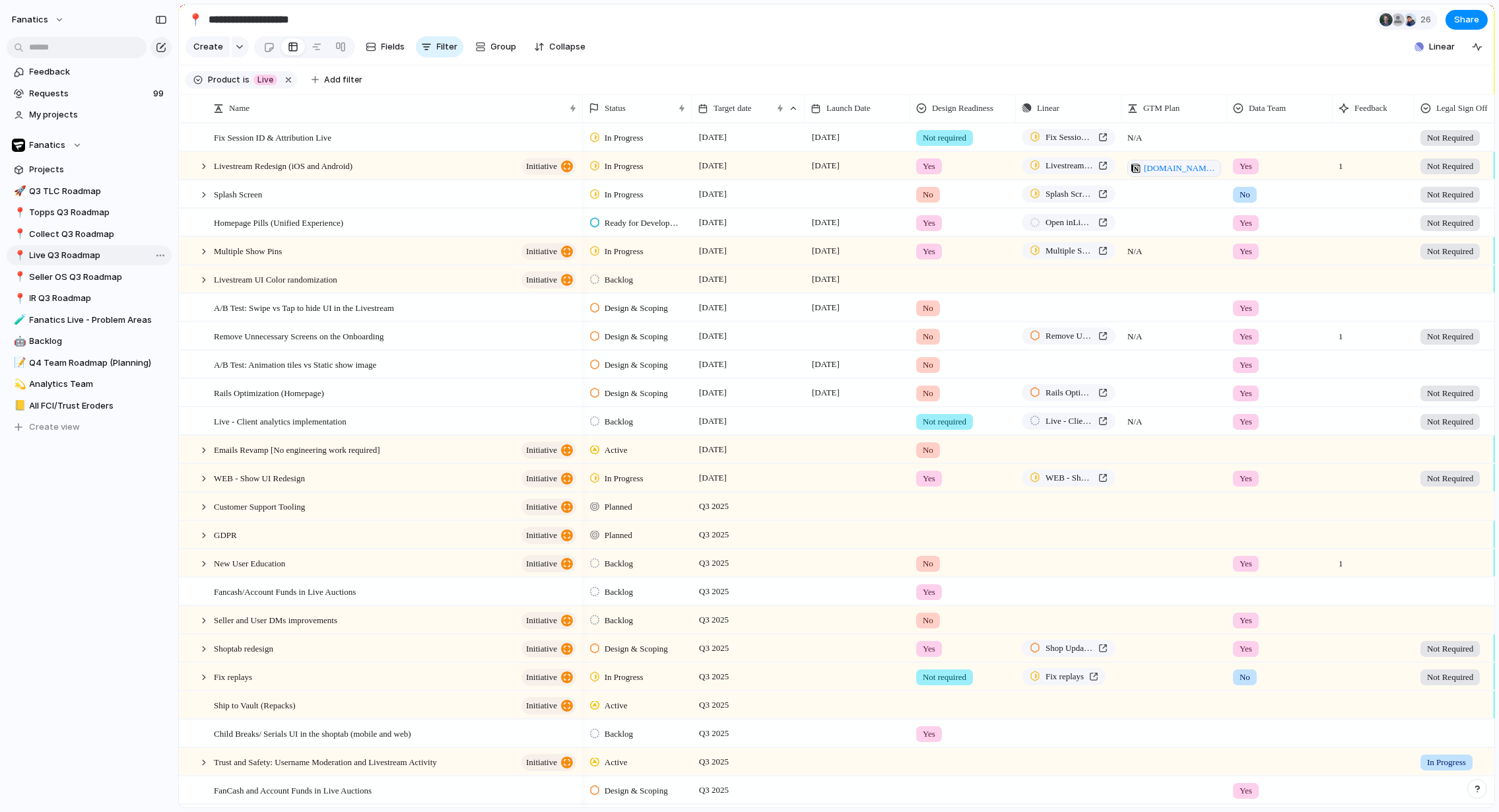
type input "**********"
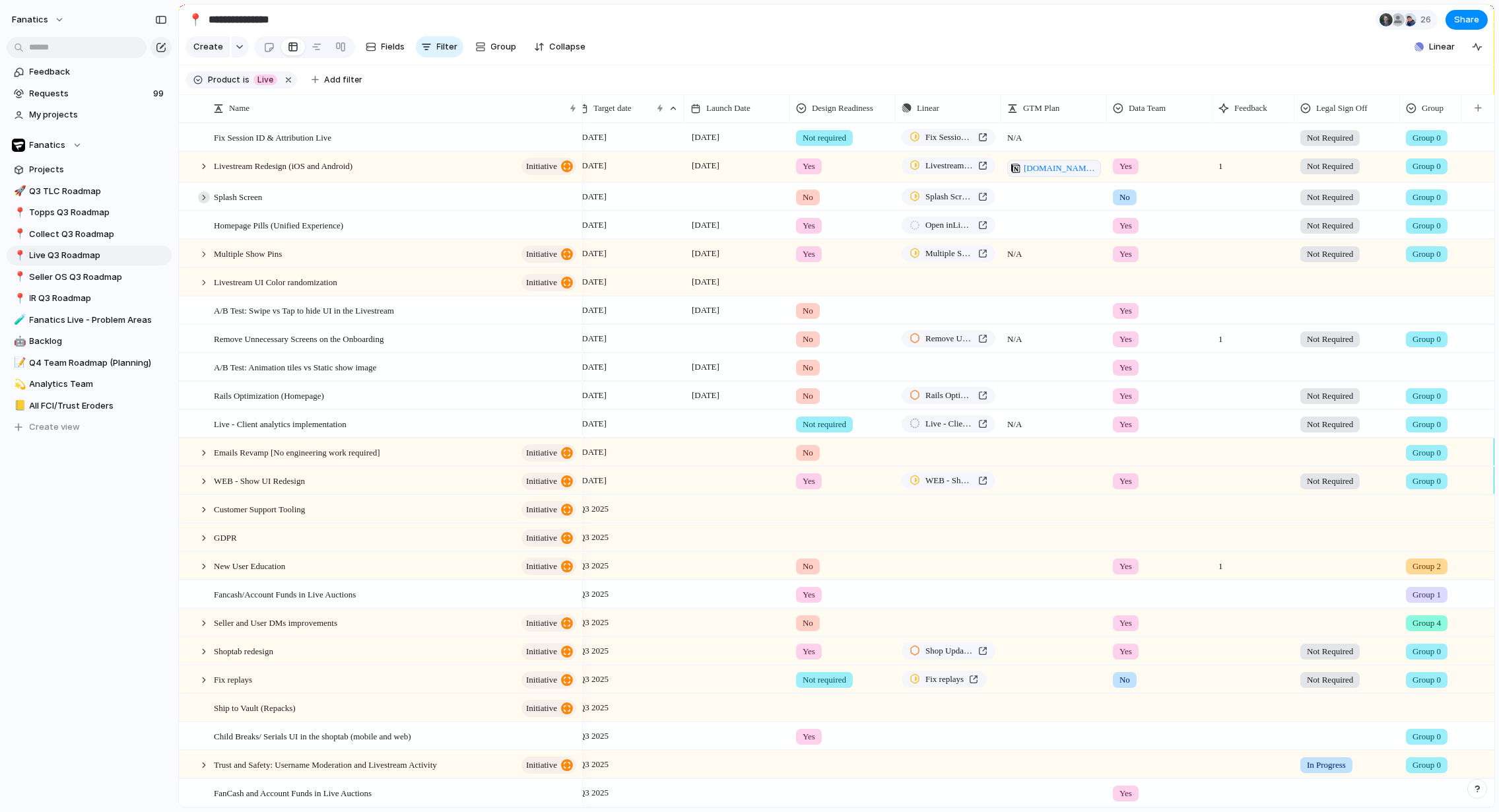
click at [206, 194] on div at bounding box center [204, 197] width 12 height 12
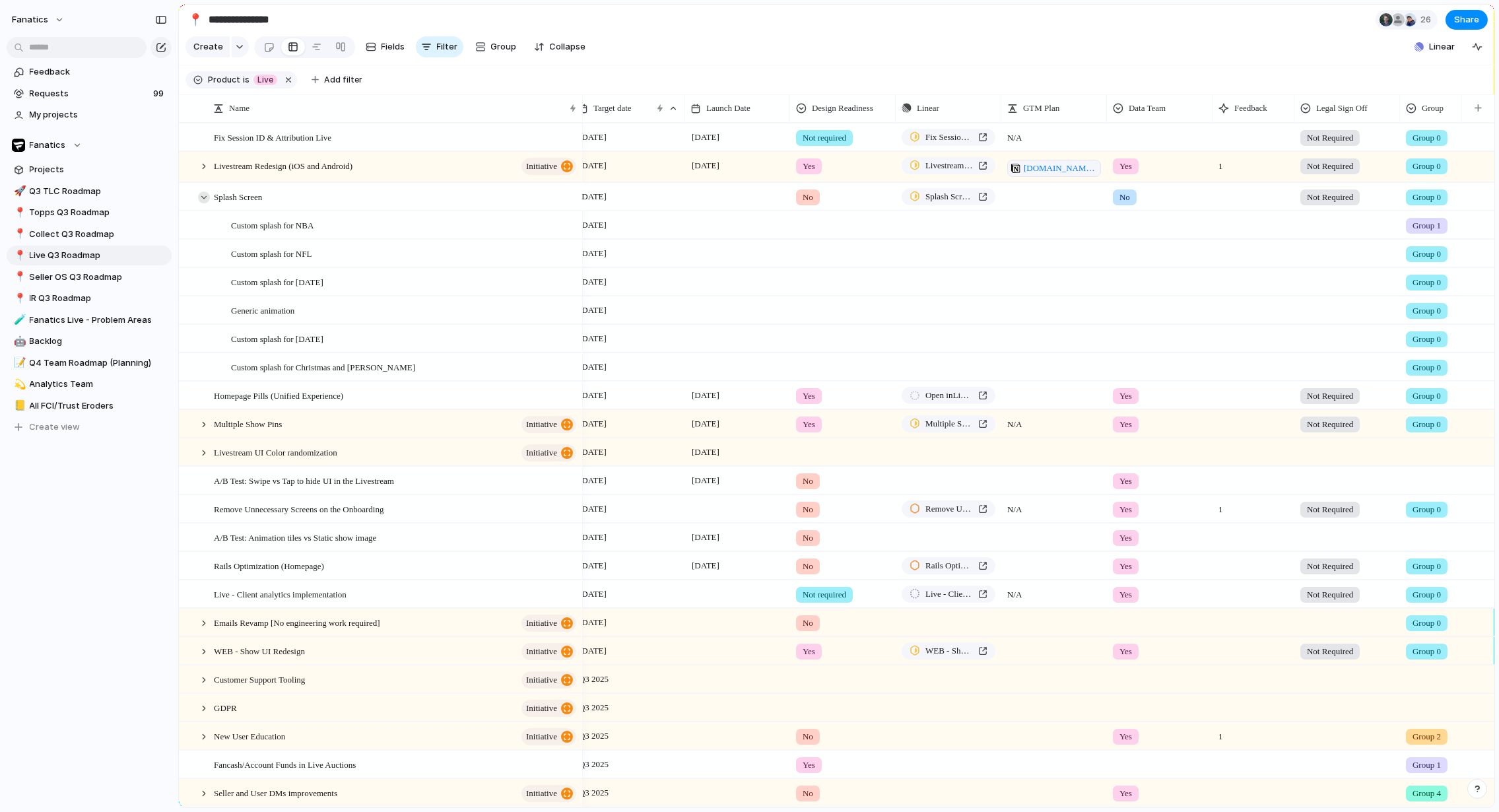
click at [206, 194] on div at bounding box center [204, 197] width 12 height 12
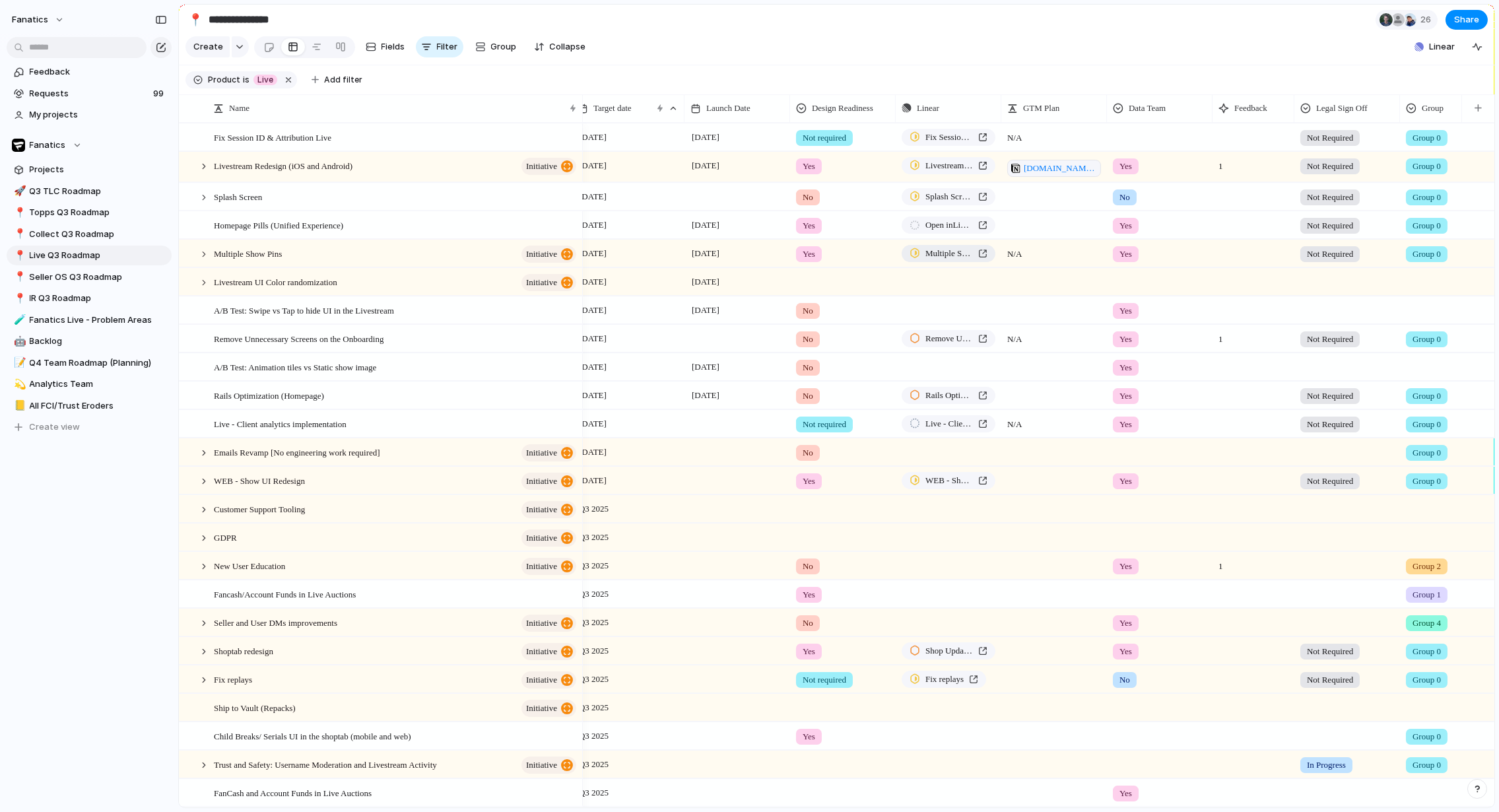
click at [982, 254] on div "Multiple Show Pins" at bounding box center [949, 253] width 78 height 13
click at [382, 249] on div "Multiple Show Pins initiative" at bounding box center [396, 254] width 365 height 27
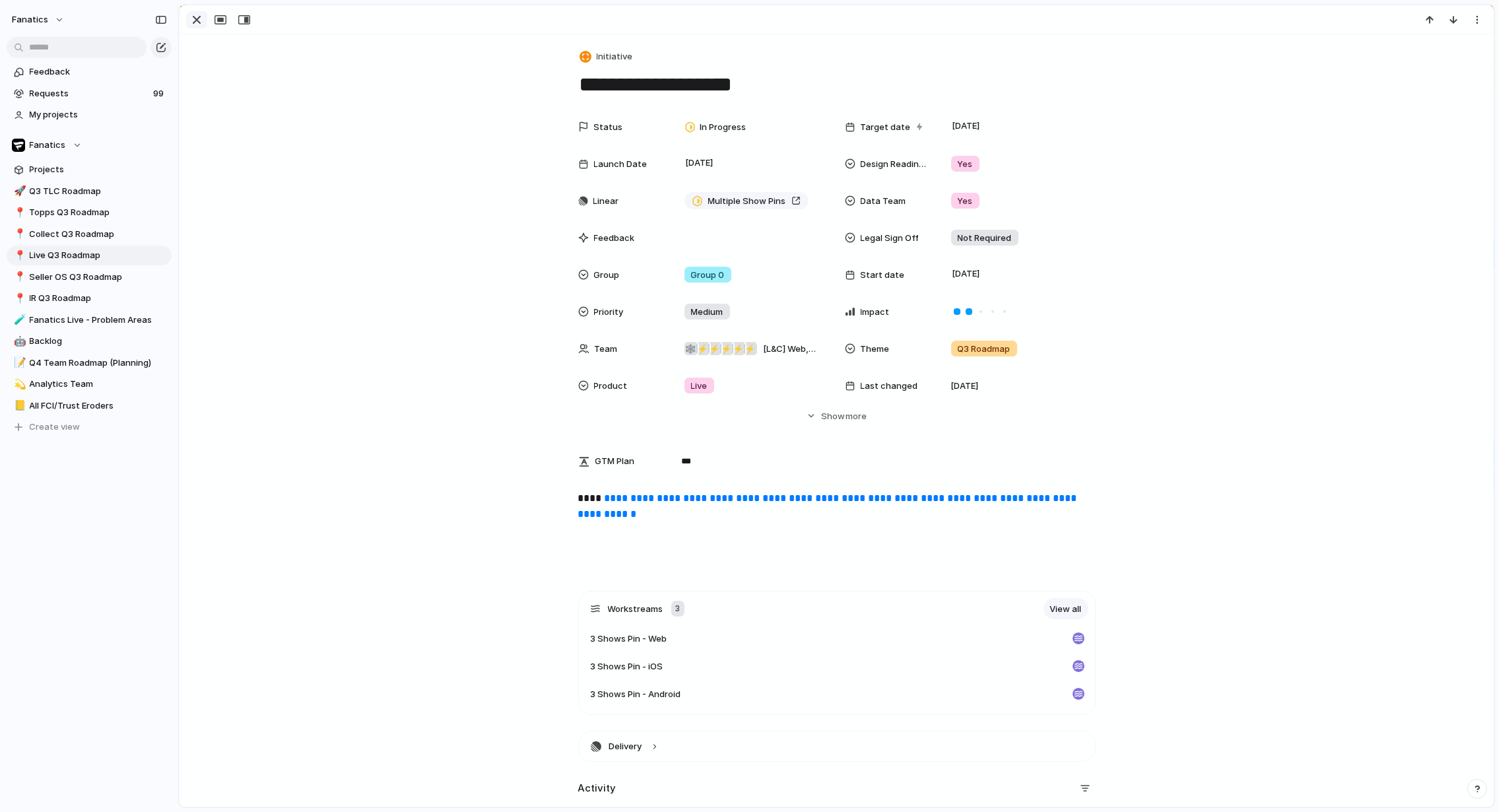
click at [192, 18] on div "button" at bounding box center [197, 19] width 16 height 16
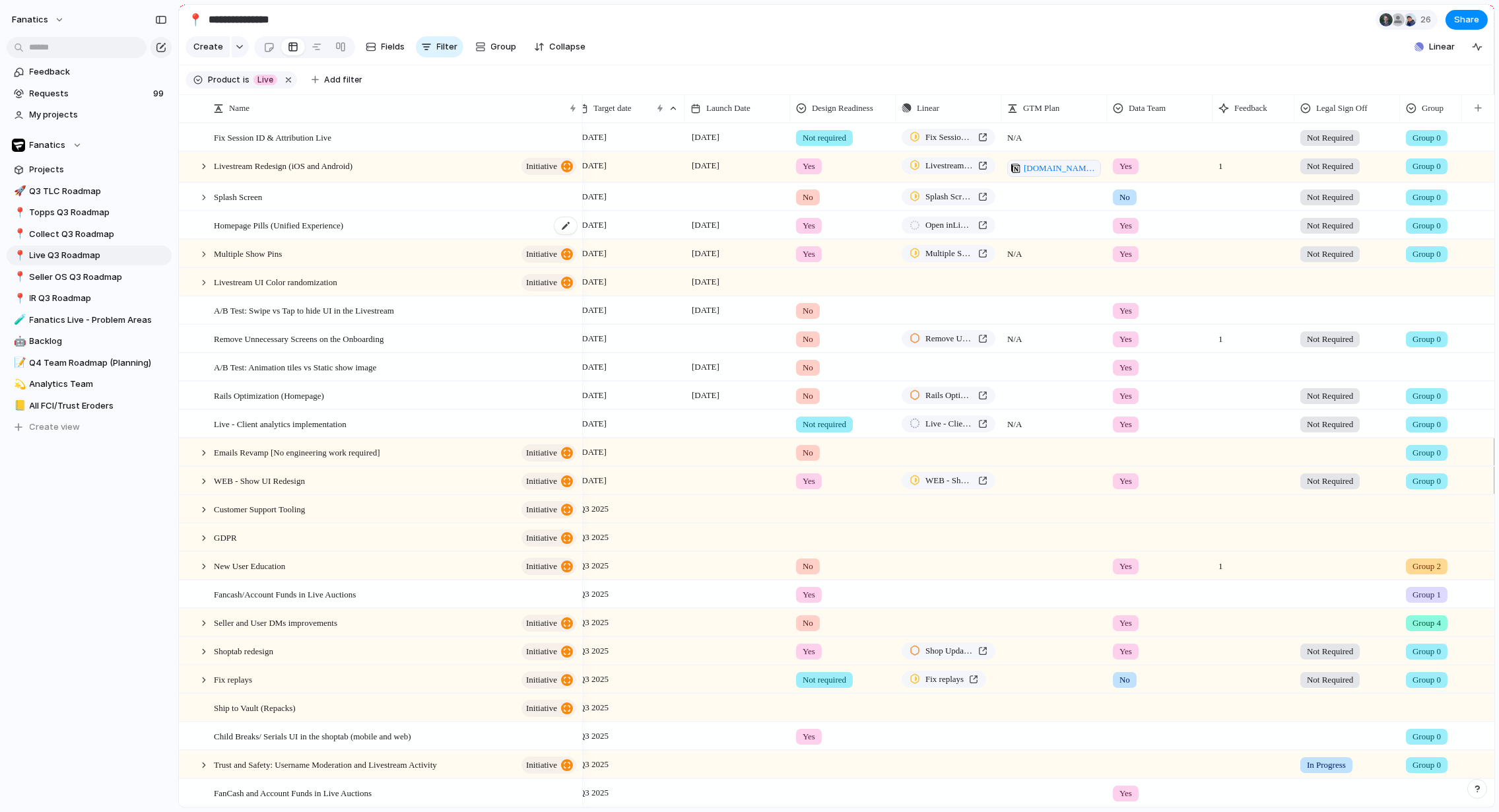
click at [429, 226] on div "Homepage Pills (Unified Experience)" at bounding box center [396, 225] width 365 height 27
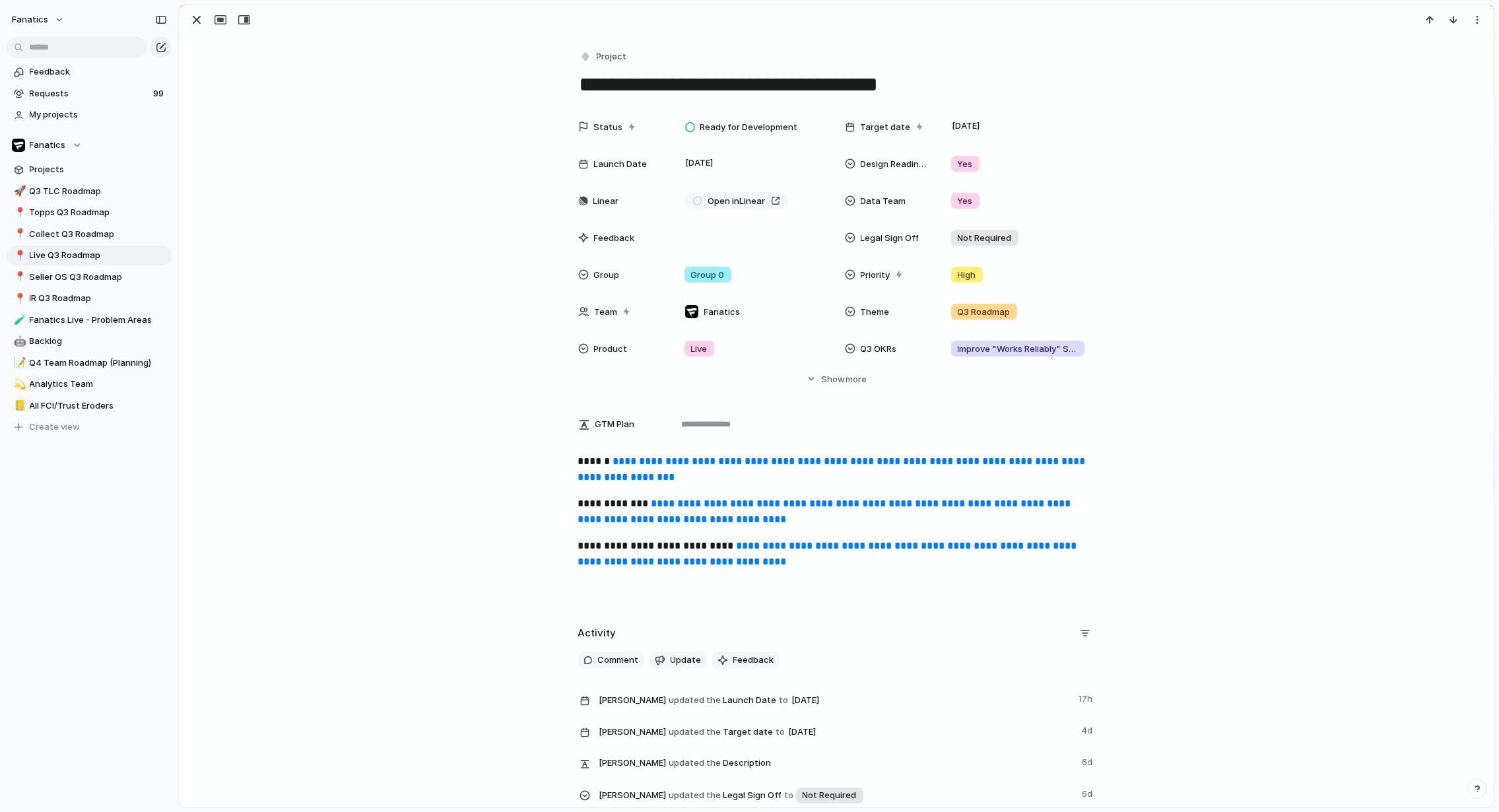
click at [740, 479] on link "**********" at bounding box center [834, 469] width 511 height 26
click at [726, 515] on link "**********" at bounding box center [827, 511] width 496 height 26
click at [198, 22] on div "button" at bounding box center [197, 19] width 16 height 16
